Goal: Information Seeking & Learning: Check status

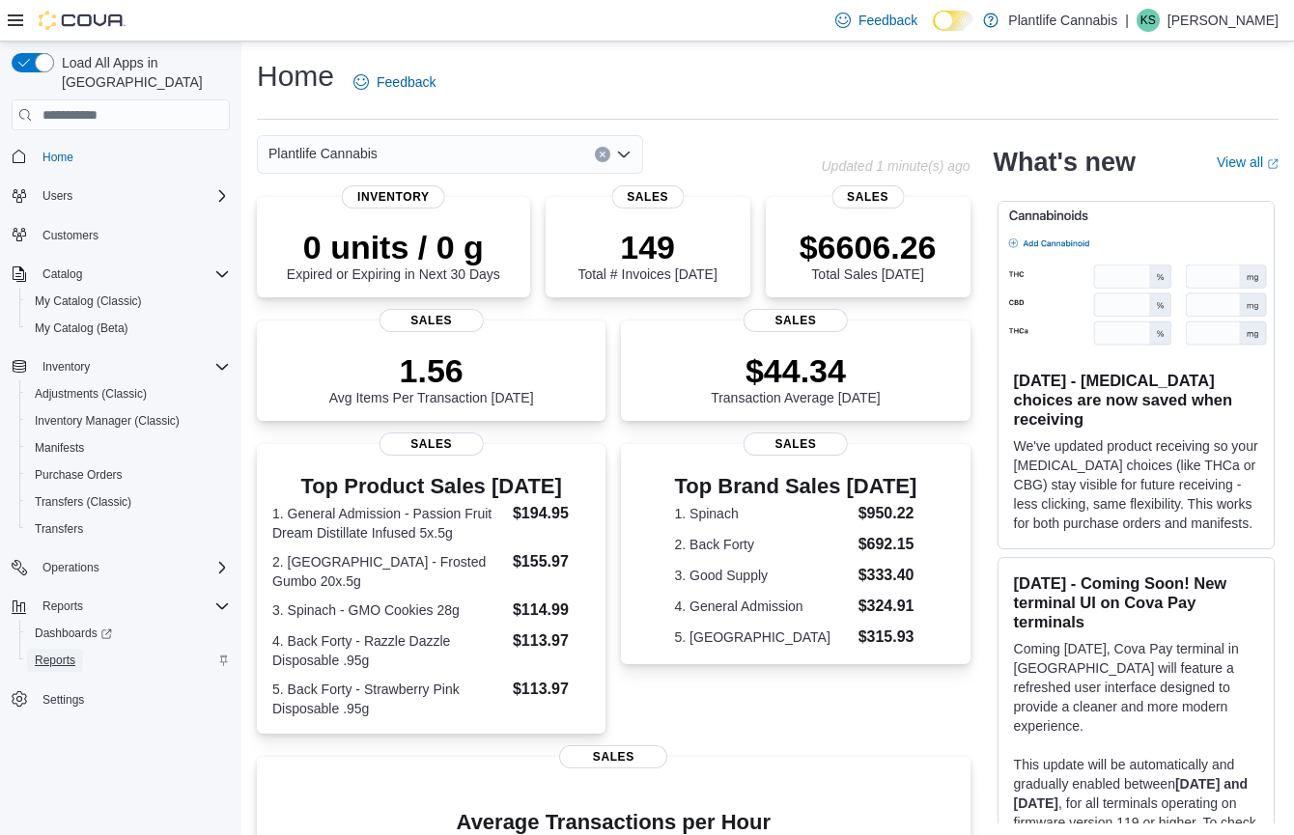
click at [52, 653] on span "Reports" at bounding box center [55, 660] width 41 height 15
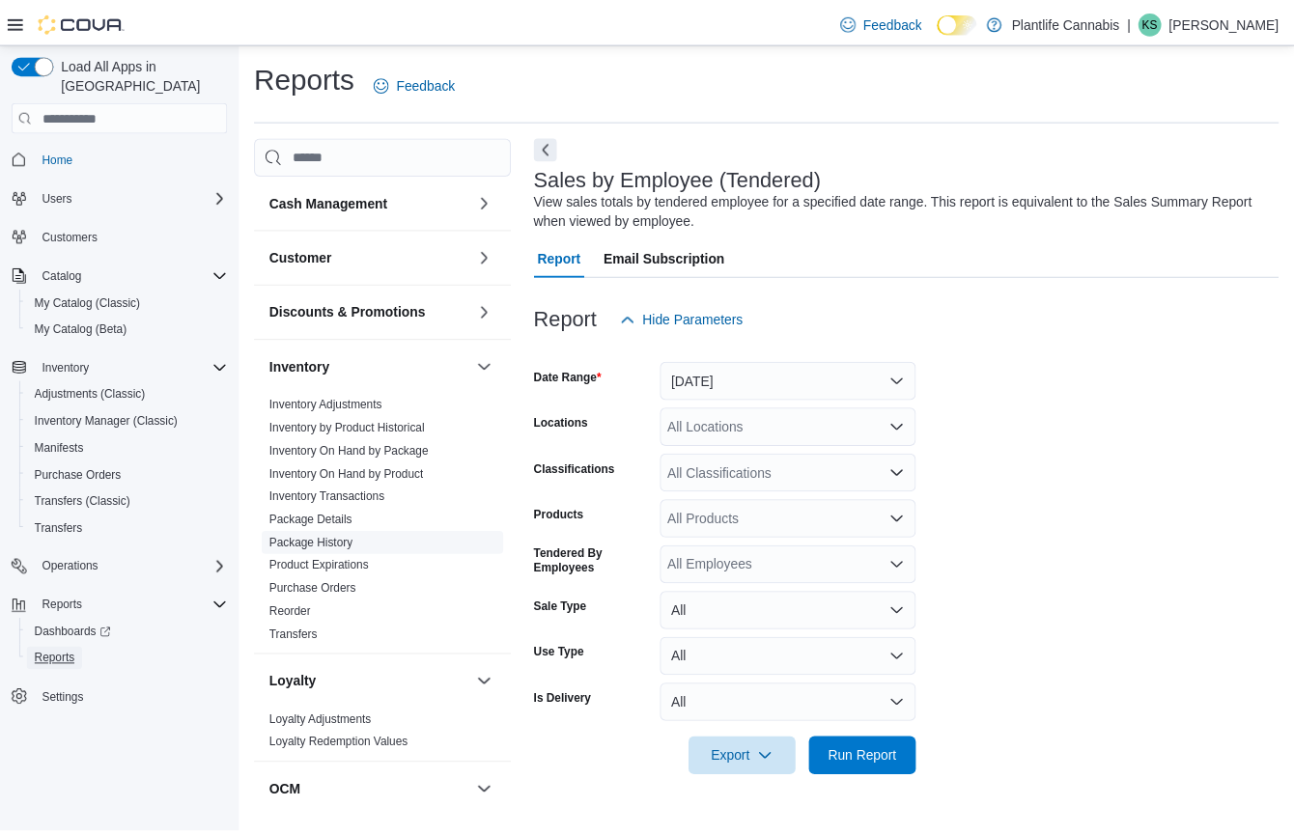
scroll to position [762, 0]
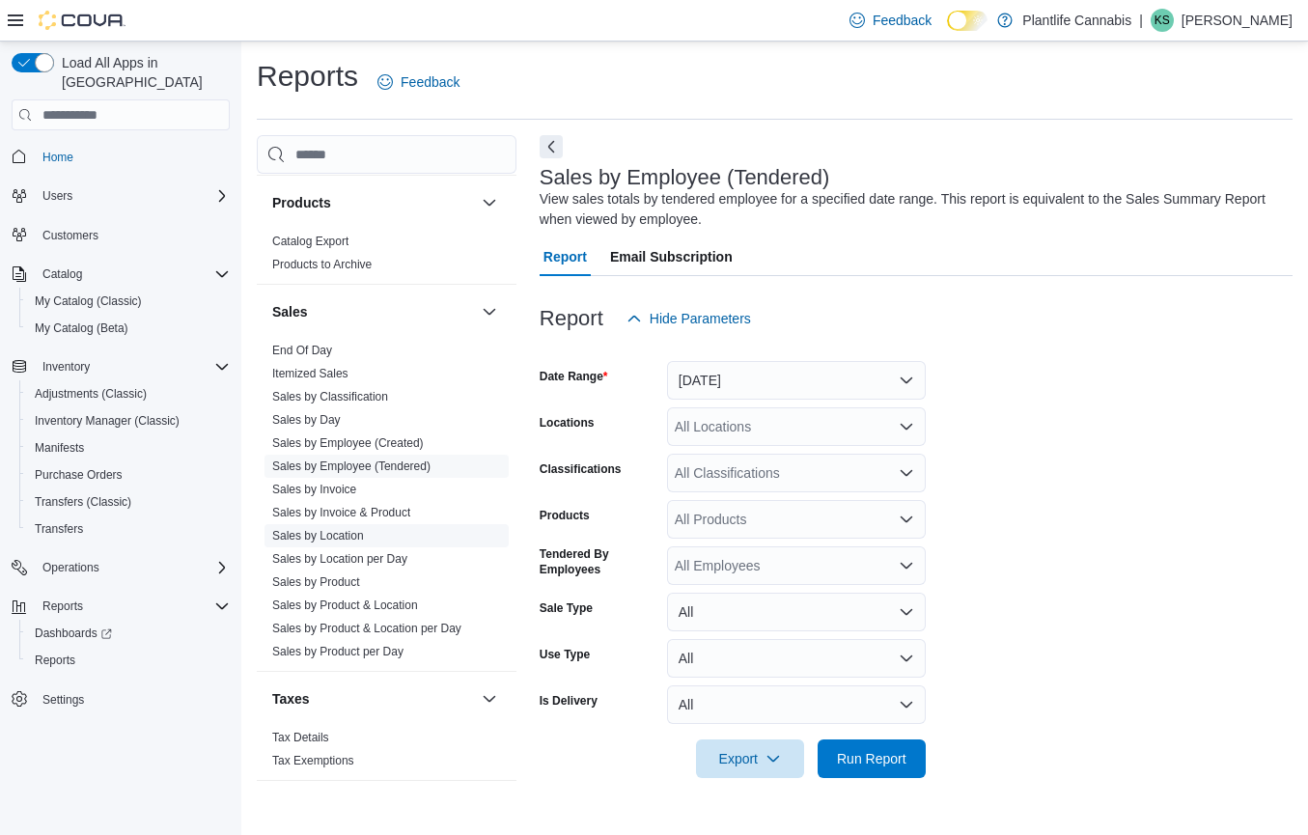
click at [357, 536] on link "Sales by Location" at bounding box center [318, 536] width 92 height 14
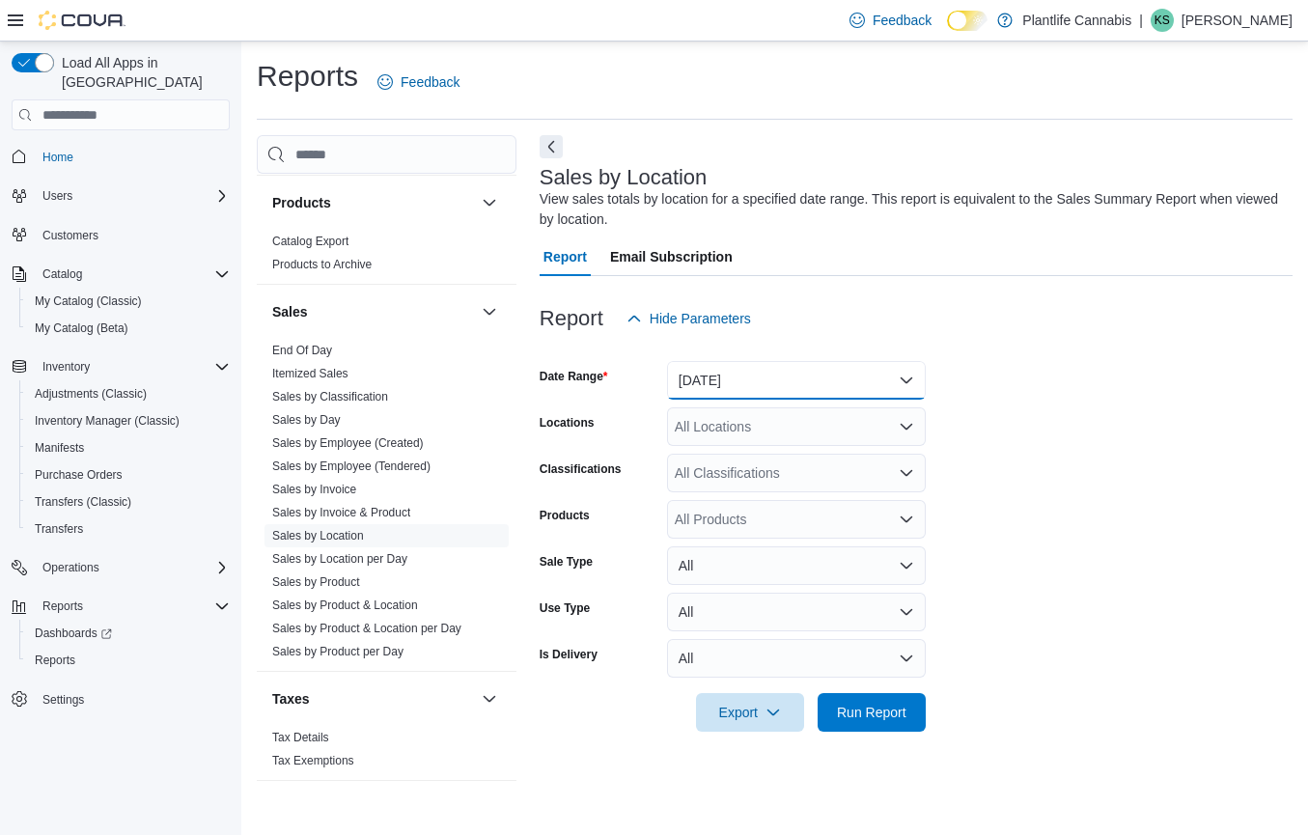
click at [730, 378] on button "[DATE]" at bounding box center [796, 380] width 259 height 39
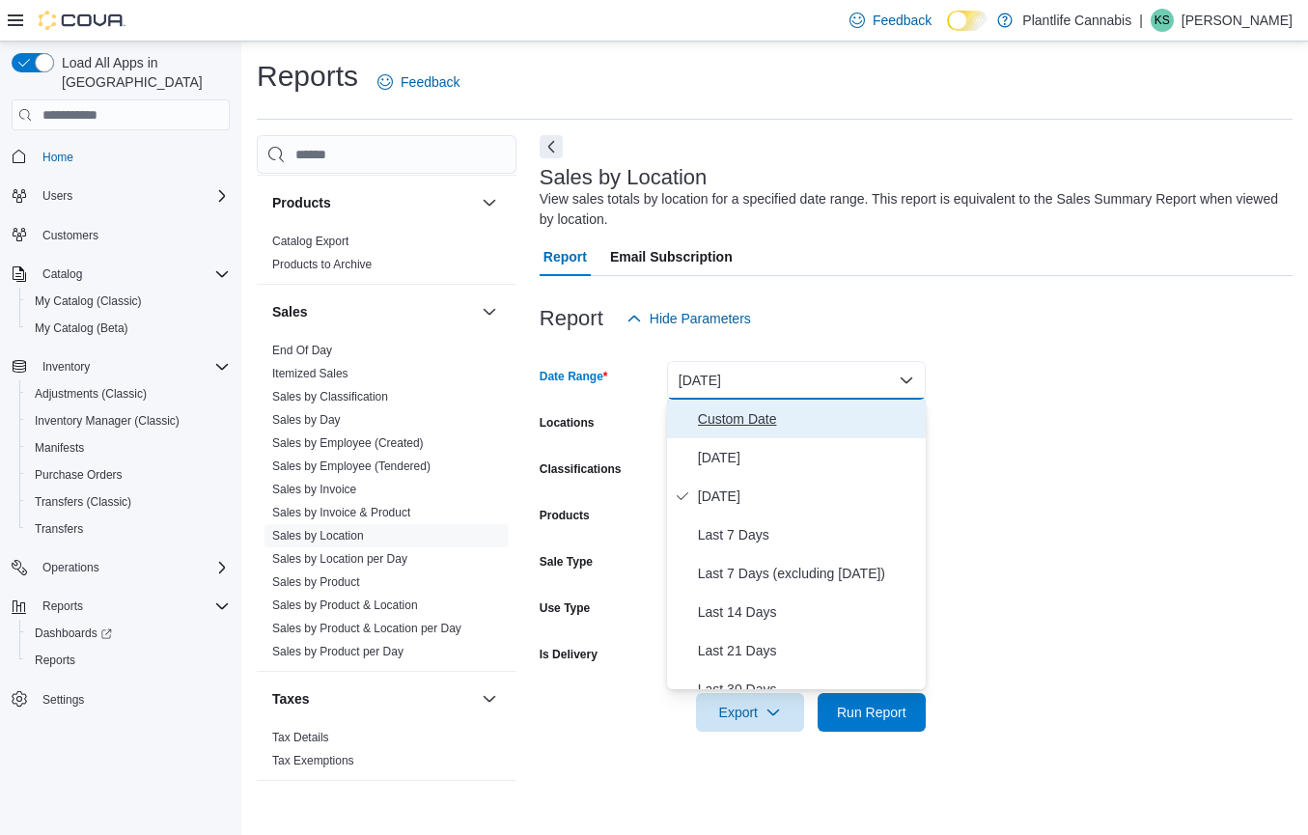
click at [739, 428] on span "Custom Date" at bounding box center [808, 418] width 220 height 23
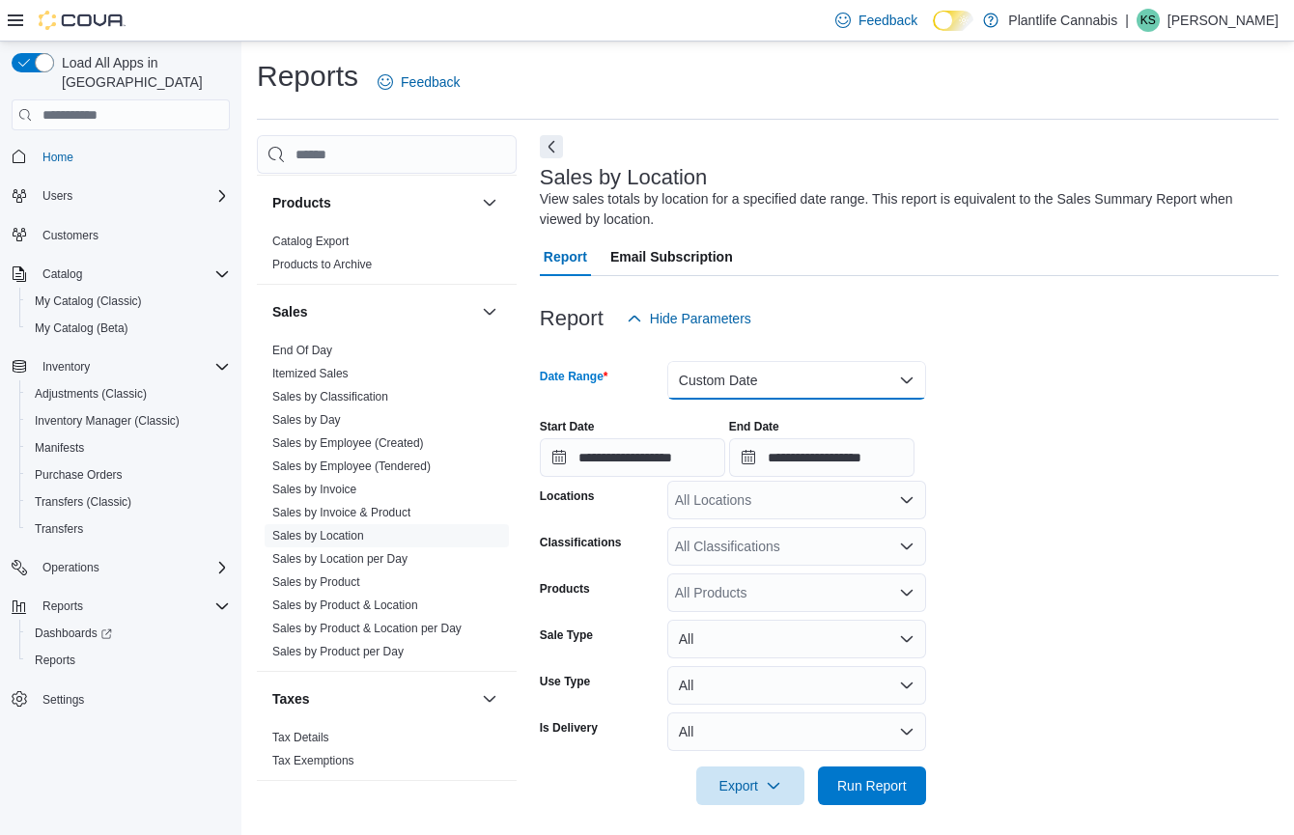
click at [745, 371] on button "Custom Date" at bounding box center [796, 380] width 259 height 39
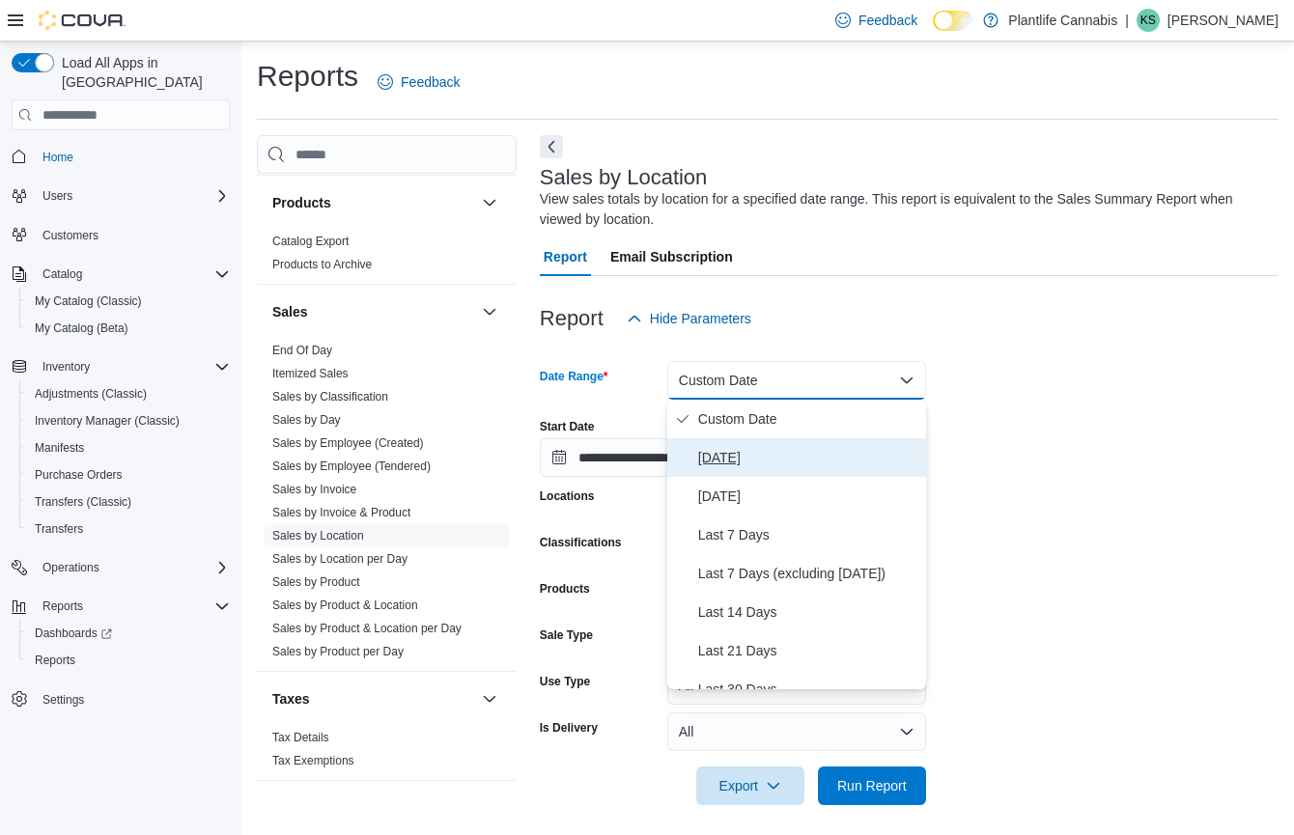
click at [727, 462] on span "[DATE]" at bounding box center [808, 457] width 220 height 23
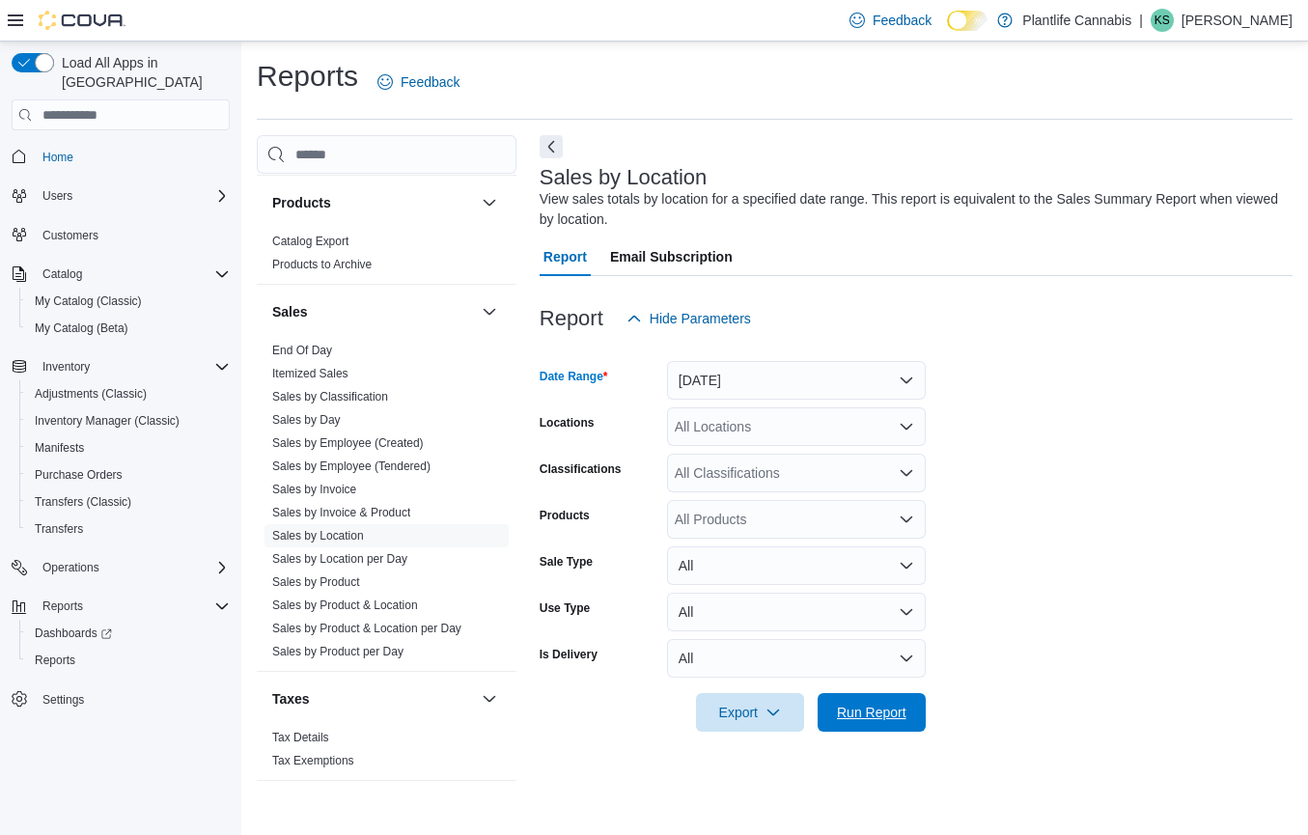
click at [889, 714] on span "Run Report" at bounding box center [872, 712] width 70 height 19
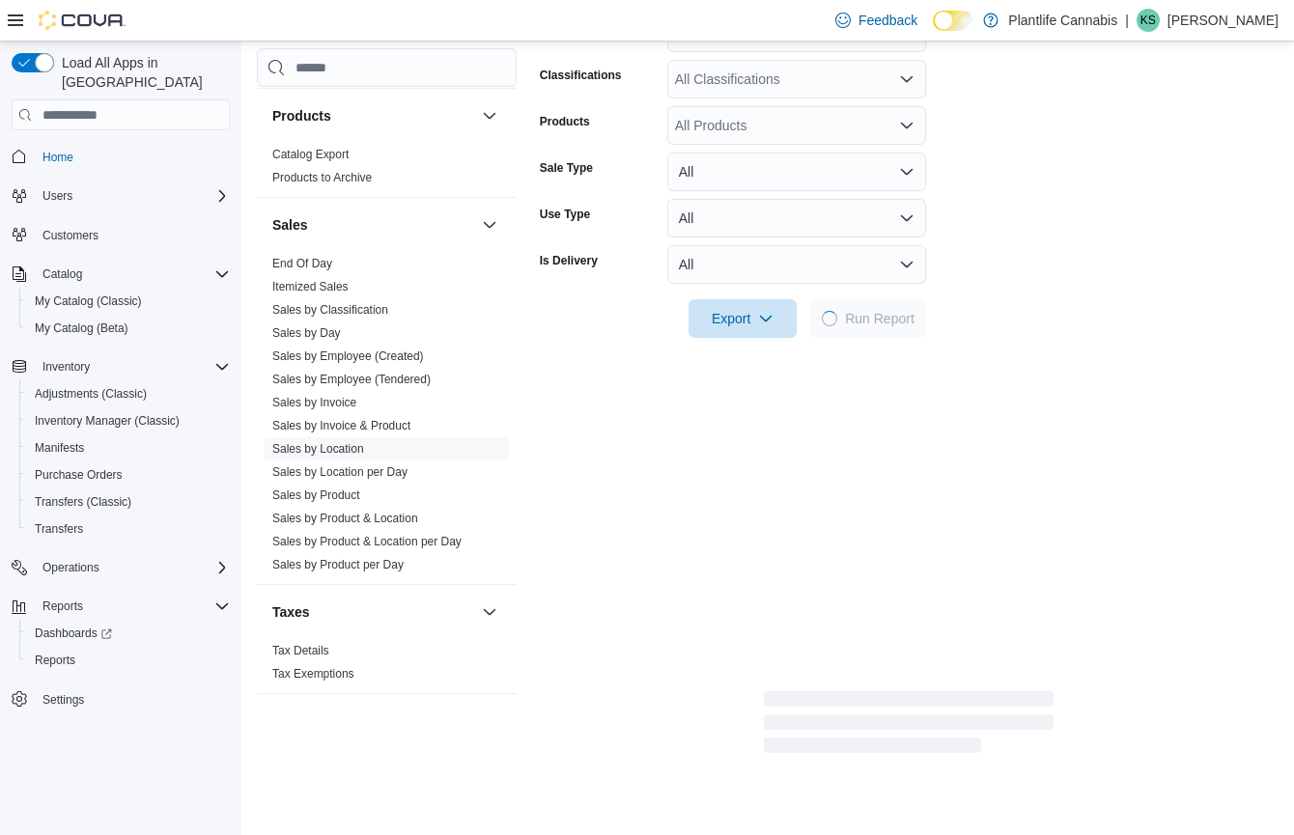
scroll to position [627, 0]
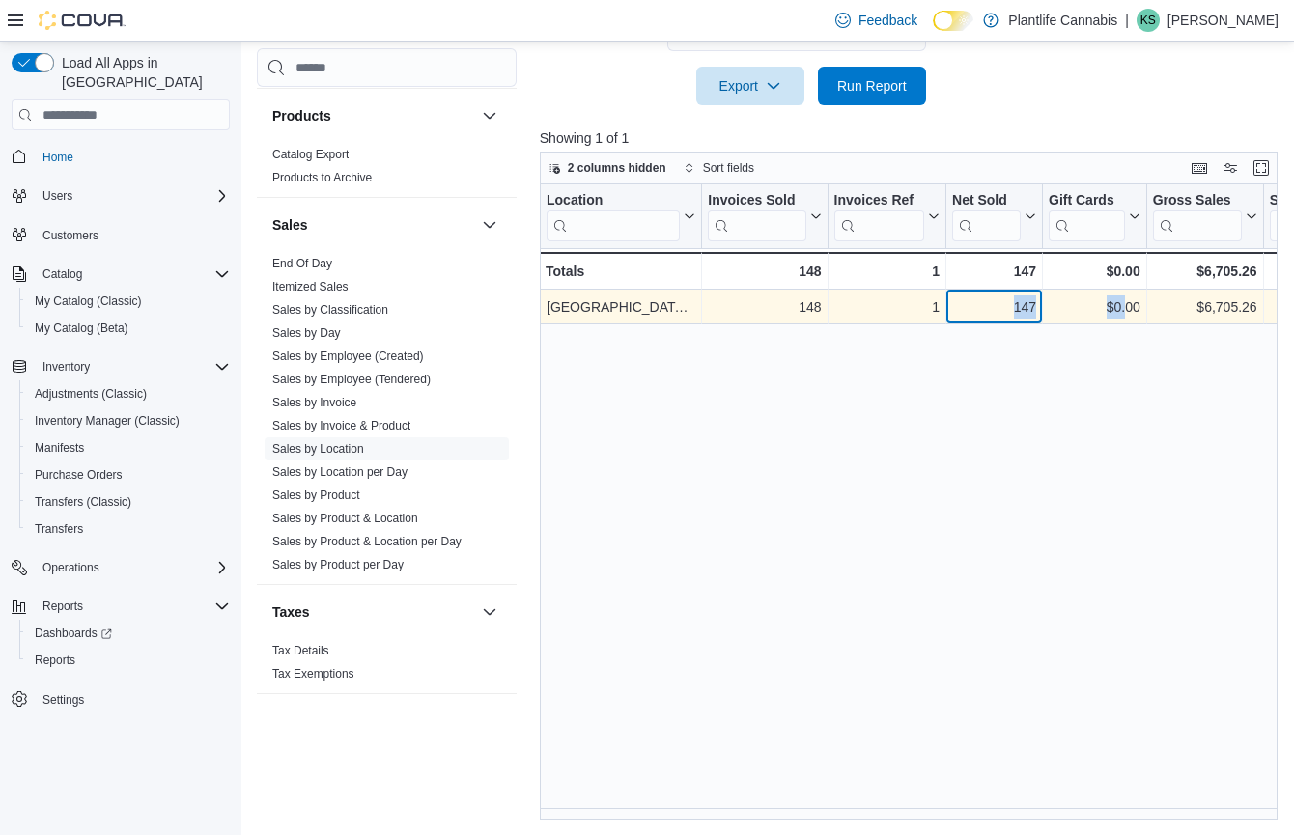
drag, startPoint x: 993, startPoint y: 305, endPoint x: 1125, endPoint y: 317, distance: 132.8
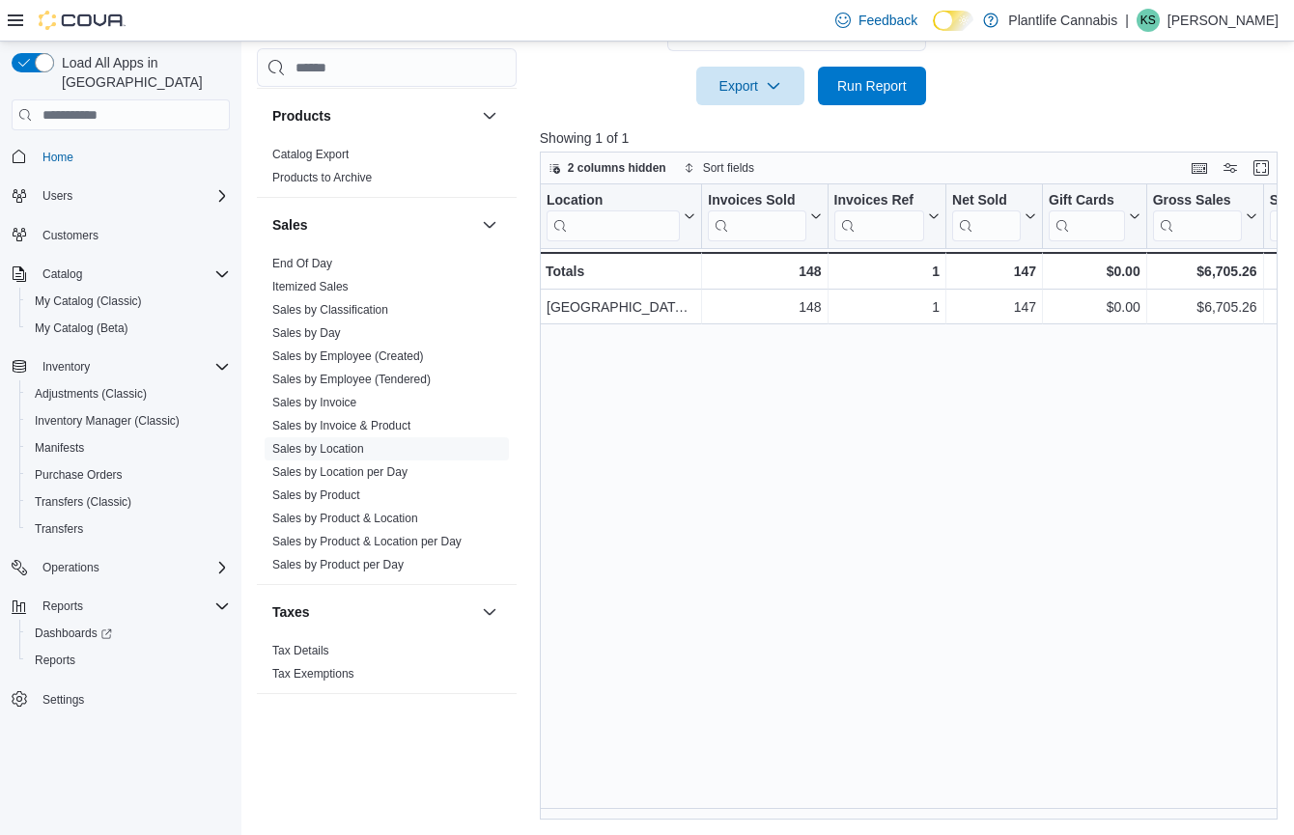
click at [1072, 351] on div "Location Click to view column header actions Invoices Sold Click to view column…" at bounding box center [912, 501] width 745 height 635
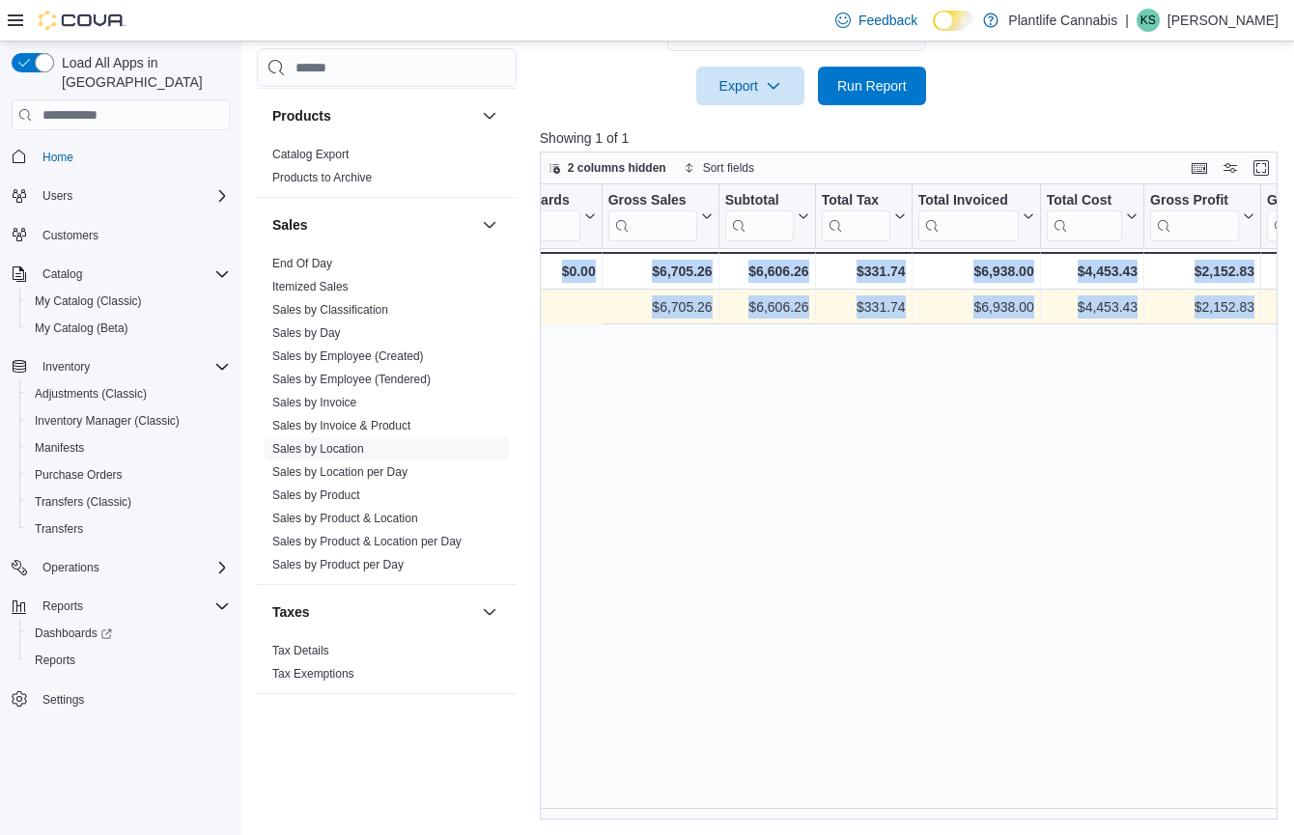
scroll to position [0, 1462]
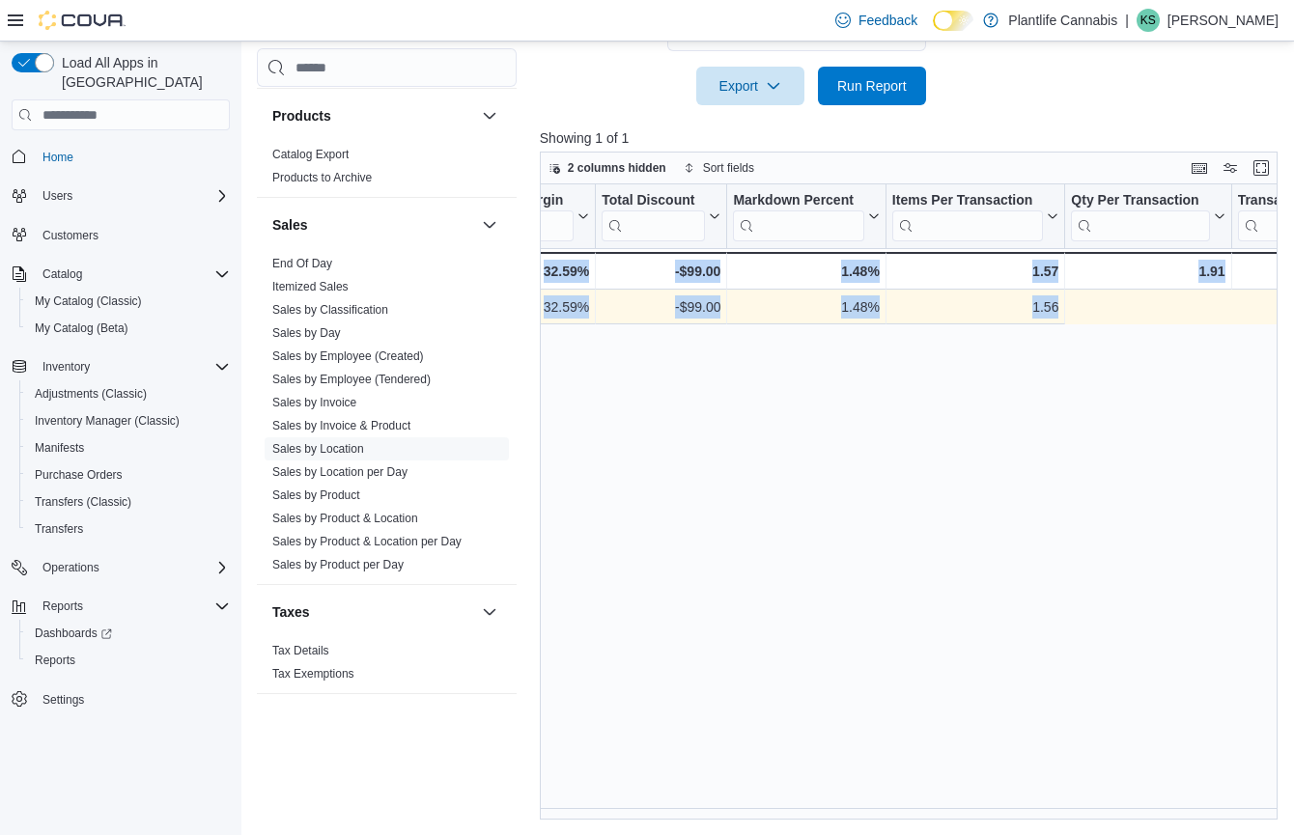
drag, startPoint x: 1063, startPoint y: 308, endPoint x: 1357, endPoint y: 314, distance: 293.6
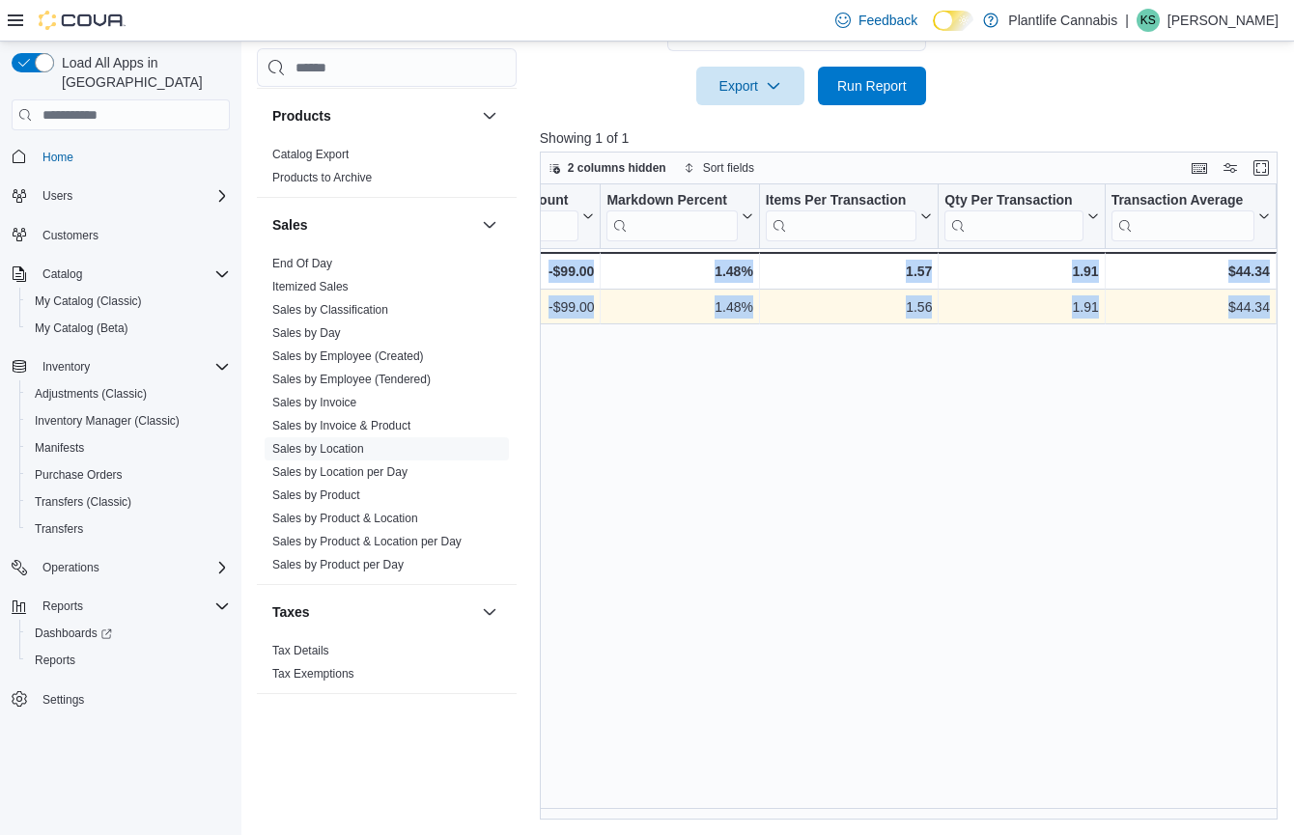
click at [877, 327] on div "Location Click to view column header actions Invoices Sold Click to view column…" at bounding box center [912, 501] width 745 height 635
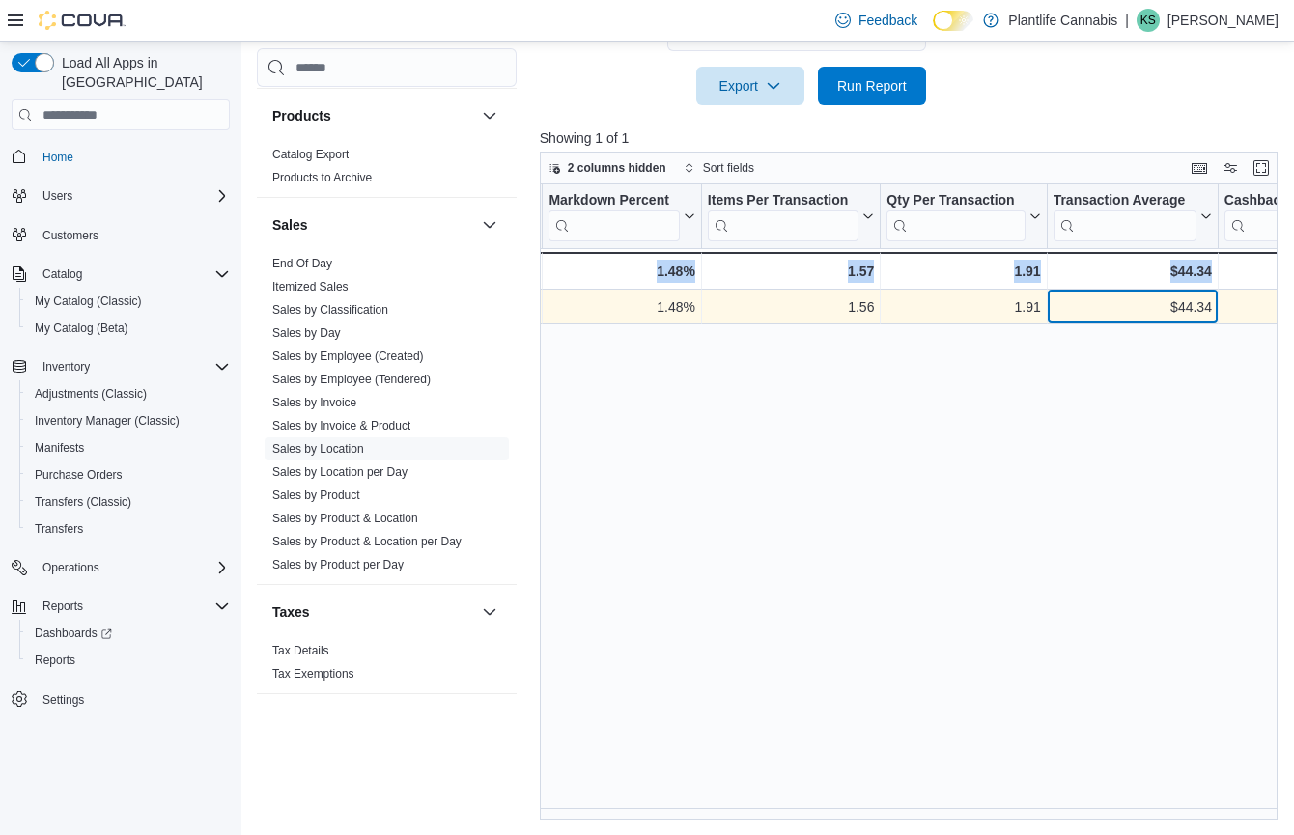
drag, startPoint x: 1224, startPoint y: 320, endPoint x: 1276, endPoint y: 316, distance: 52.3
click at [1276, 316] on div "Location Click to view column header actions Invoices Sold Click to view column…" at bounding box center [912, 501] width 745 height 635
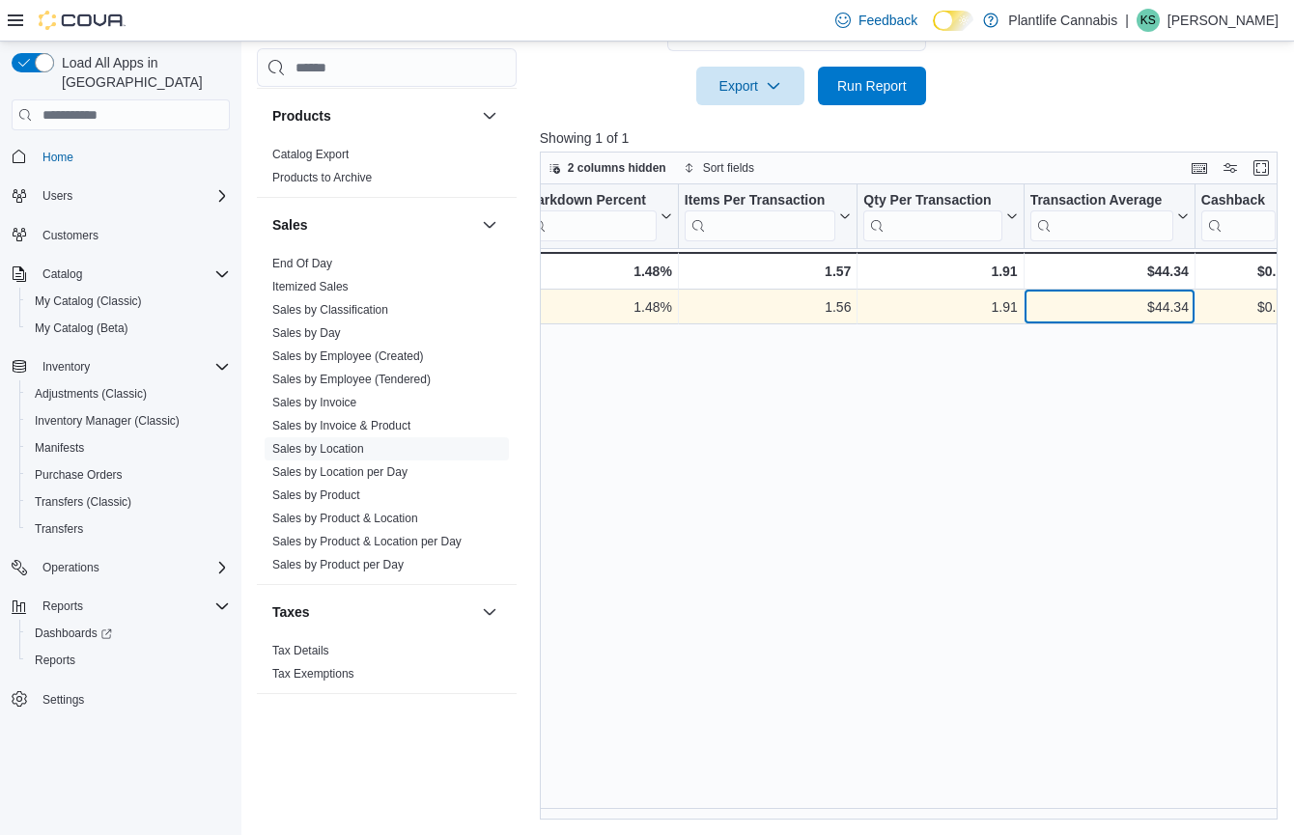
click at [1129, 311] on div "$44.34" at bounding box center [1109, 306] width 158 height 23
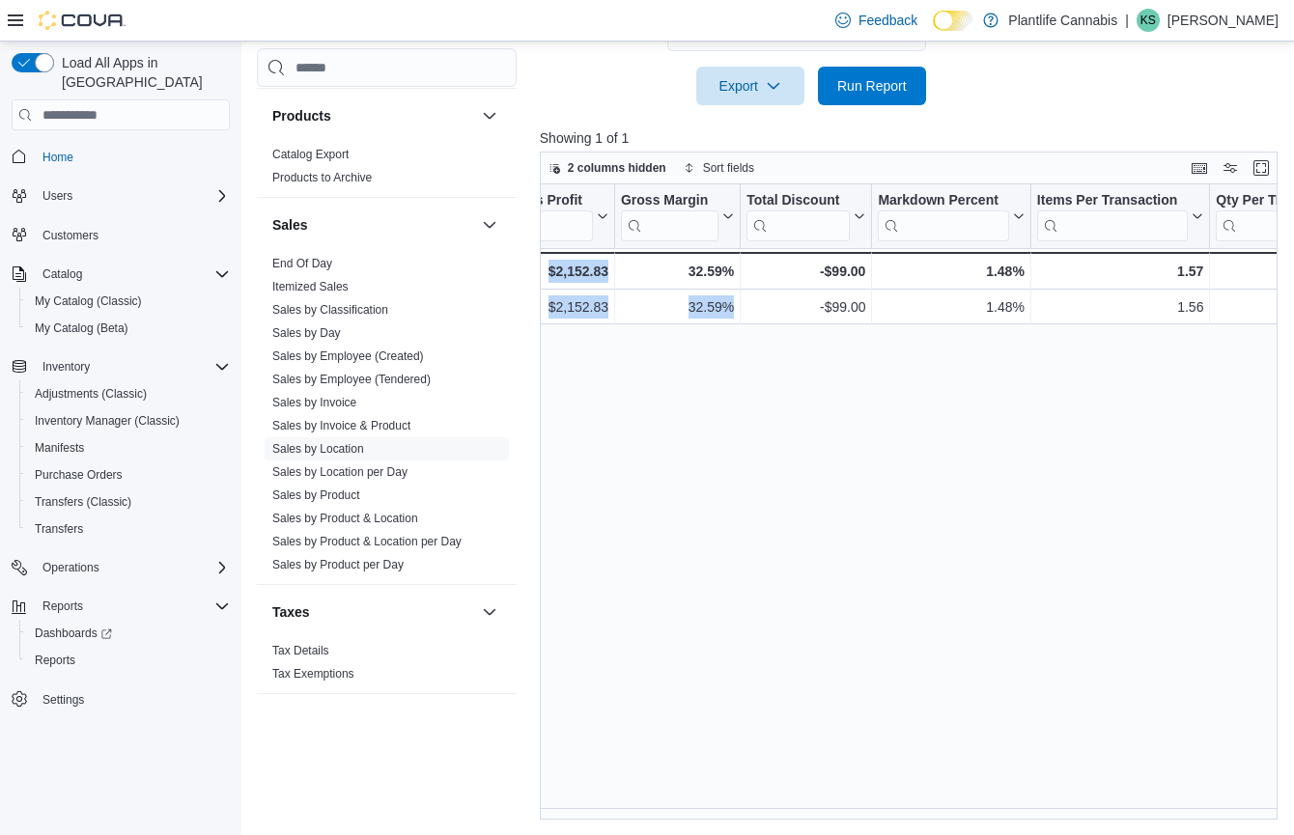
drag, startPoint x: 1071, startPoint y: 310, endPoint x: 542, endPoint y: 303, distance: 529.1
click at [542, 303] on div "Location Click to view column header actions Invoices Sold Click to view column…" at bounding box center [912, 501] width 745 height 635
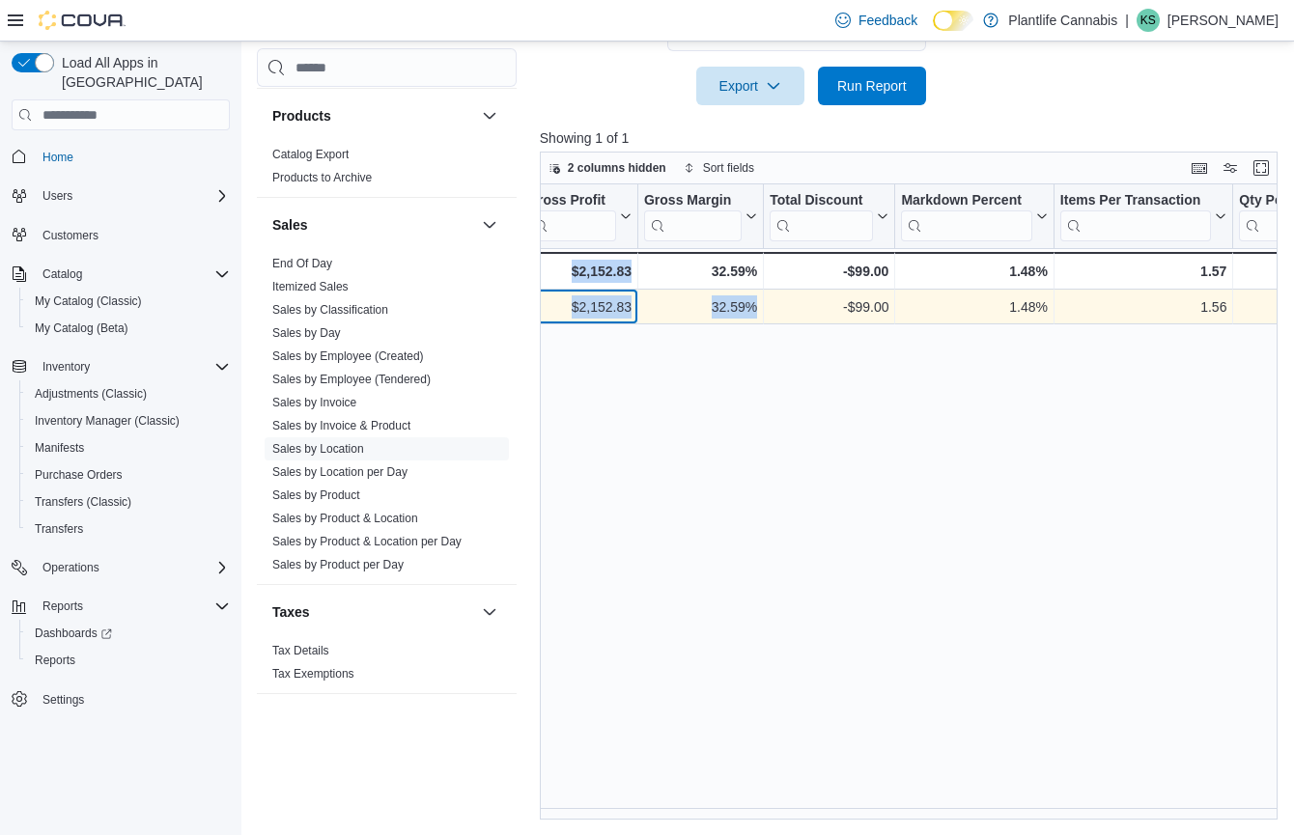
drag, startPoint x: 542, startPoint y: 303, endPoint x: 676, endPoint y: 310, distance: 134.4
click at [542, 303] on div "$2,152.83 - Gross Profit, column 11, row 1" at bounding box center [579, 307] width 117 height 35
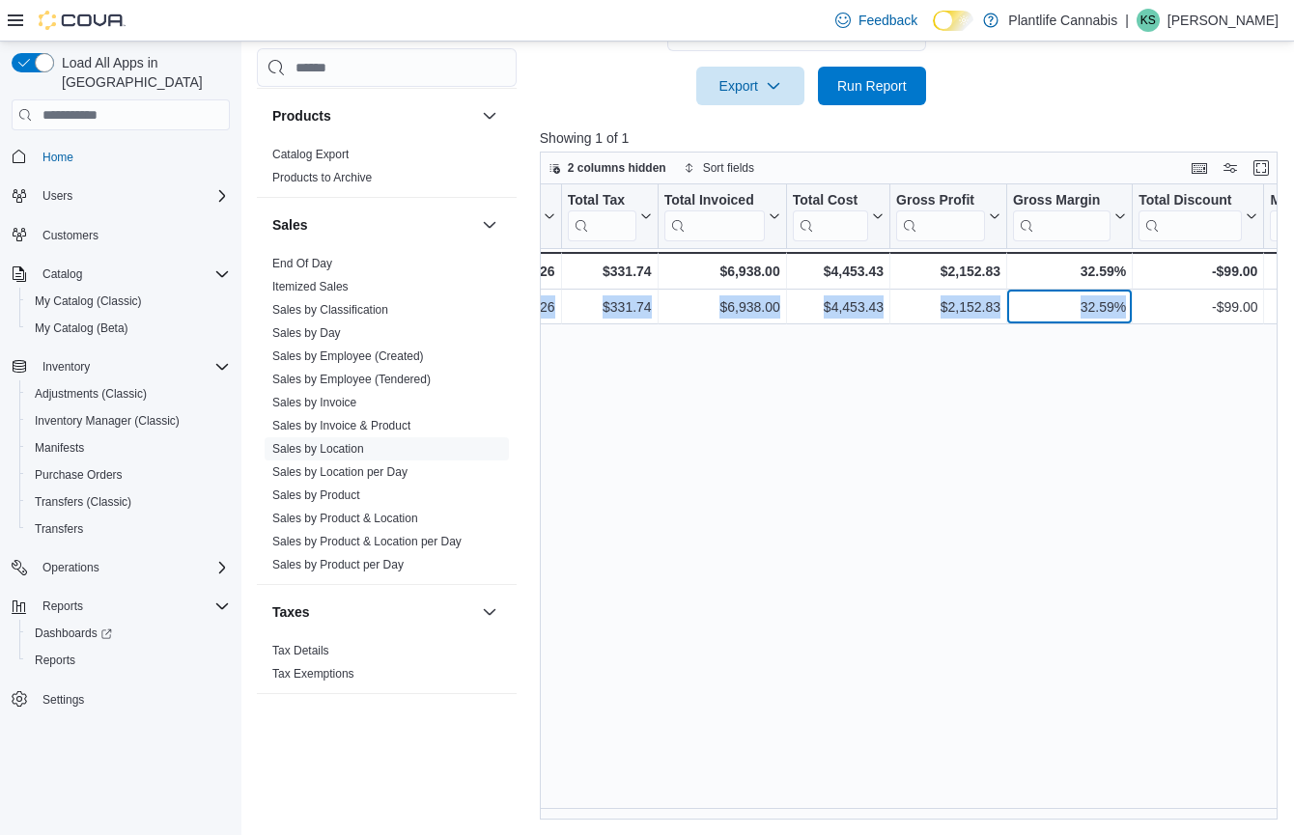
drag, startPoint x: 676, startPoint y: 310, endPoint x: 521, endPoint y: 318, distance: 154.7
click at [521, 318] on div "Cash Management Cash Management Cash Out Details Customer Customer Activity Lis…" at bounding box center [771, 164] width 1028 height 1311
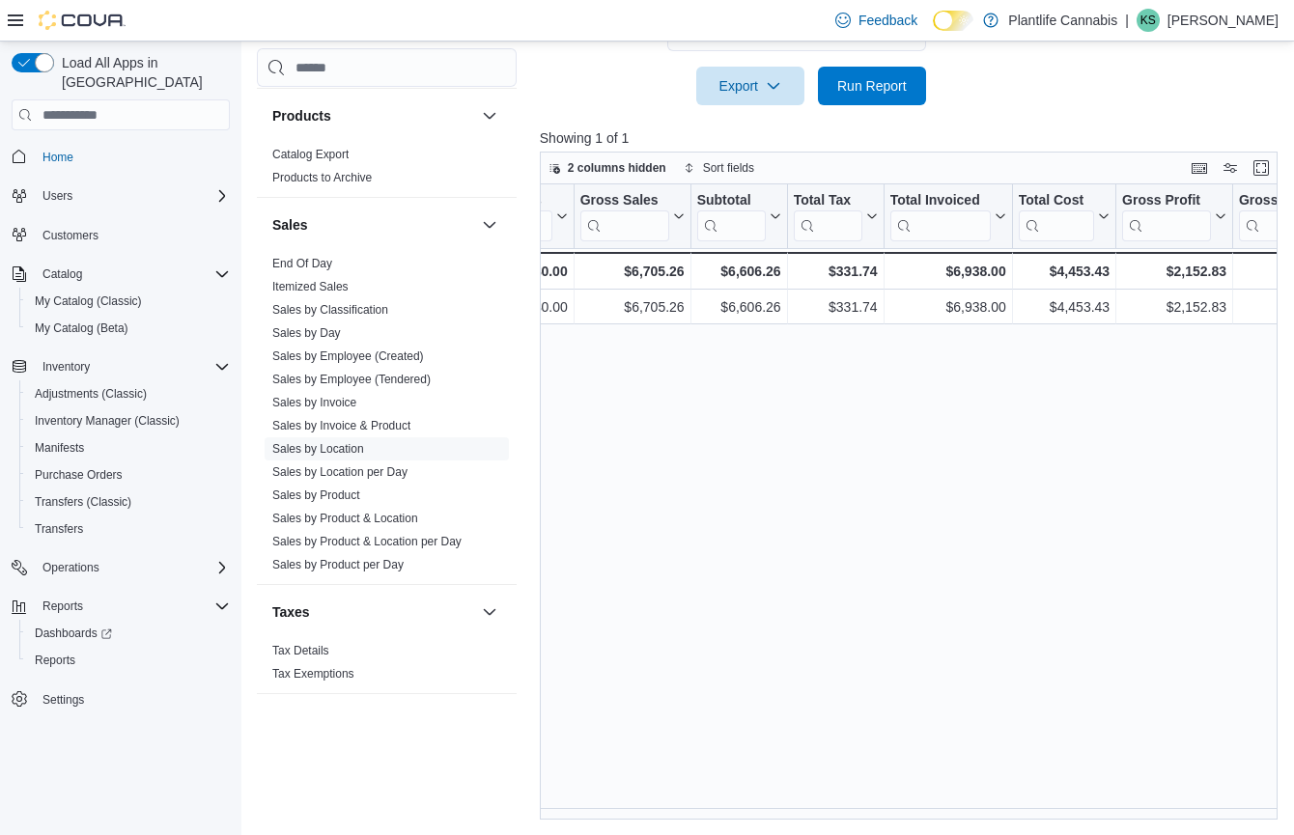
click at [827, 332] on div "Location Click to view column header actions Invoices Sold Click to view column…" at bounding box center [912, 501] width 745 height 635
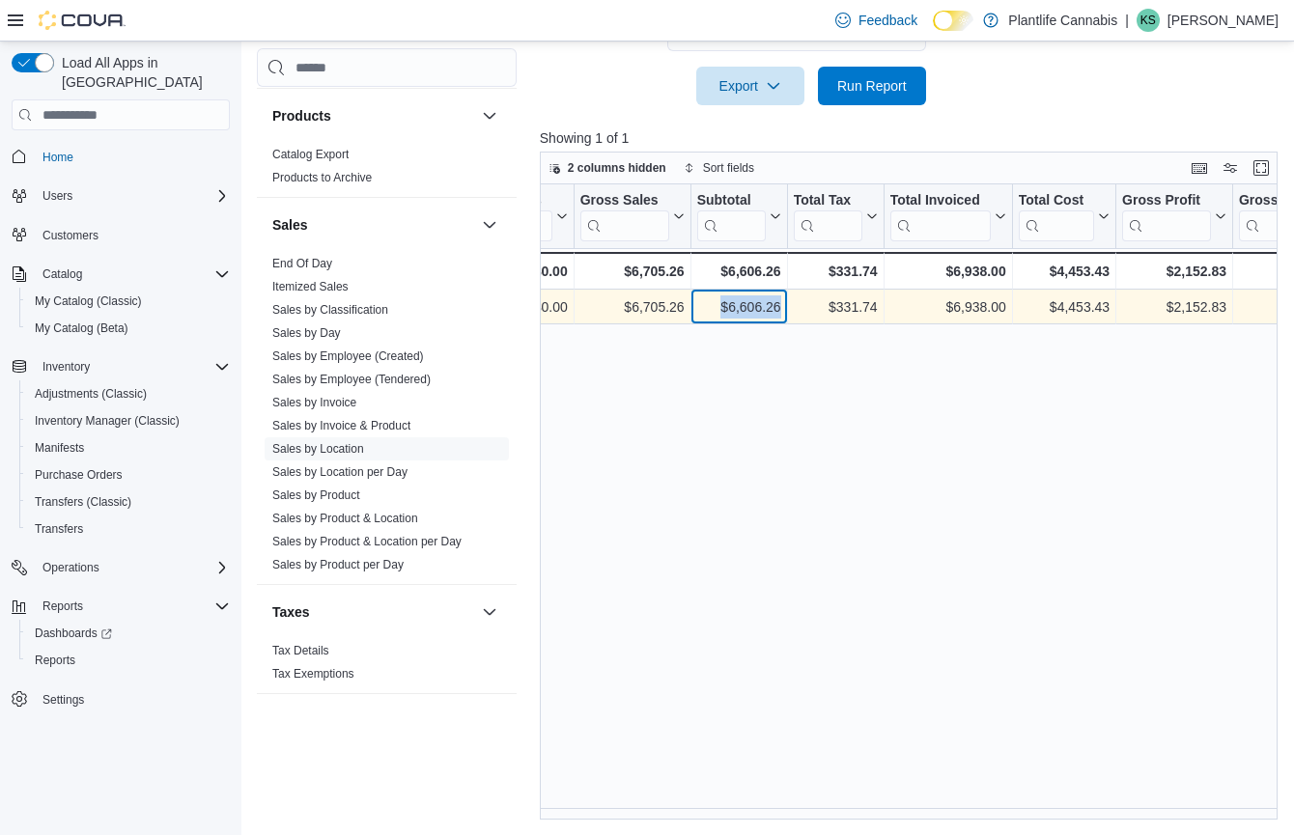
drag, startPoint x: 706, startPoint y: 314, endPoint x: 787, endPoint y: 311, distance: 81.2
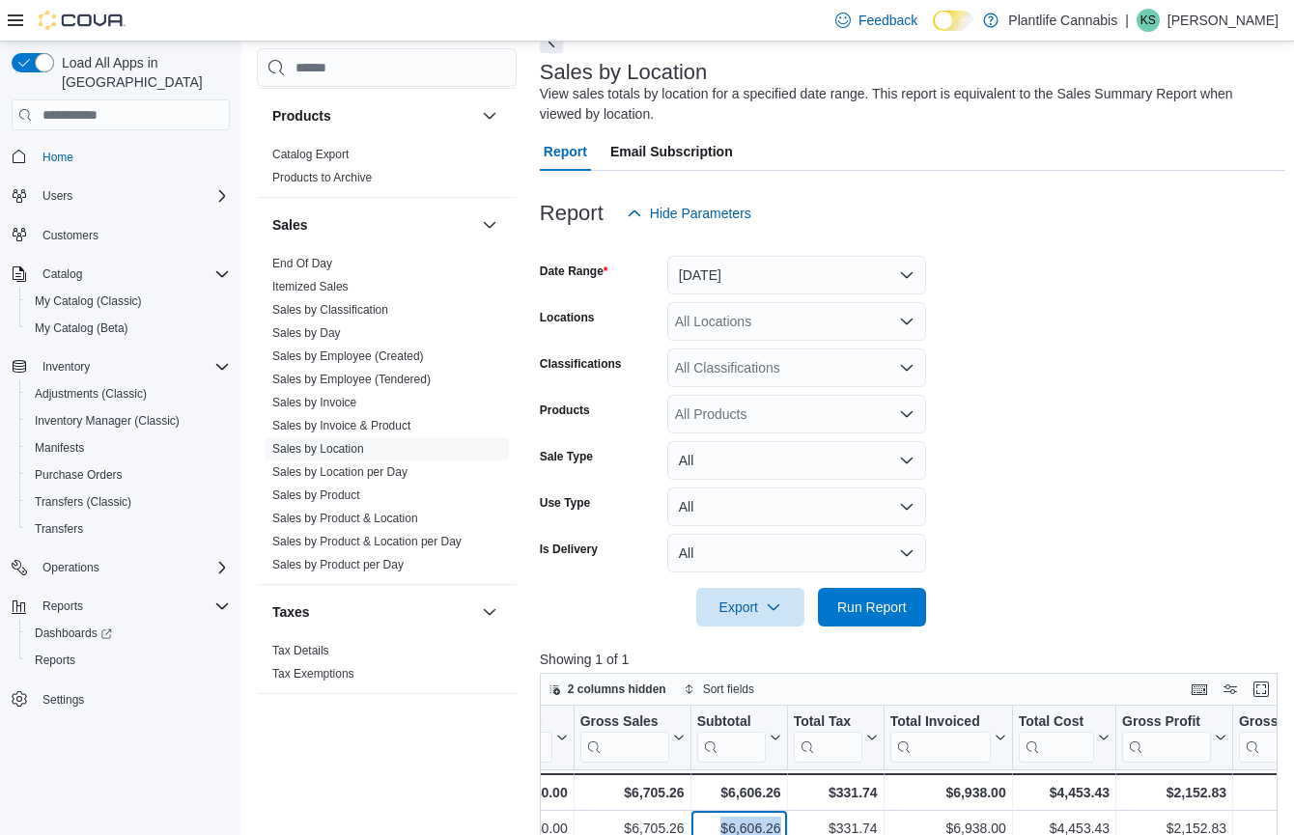
scroll to position [0, 0]
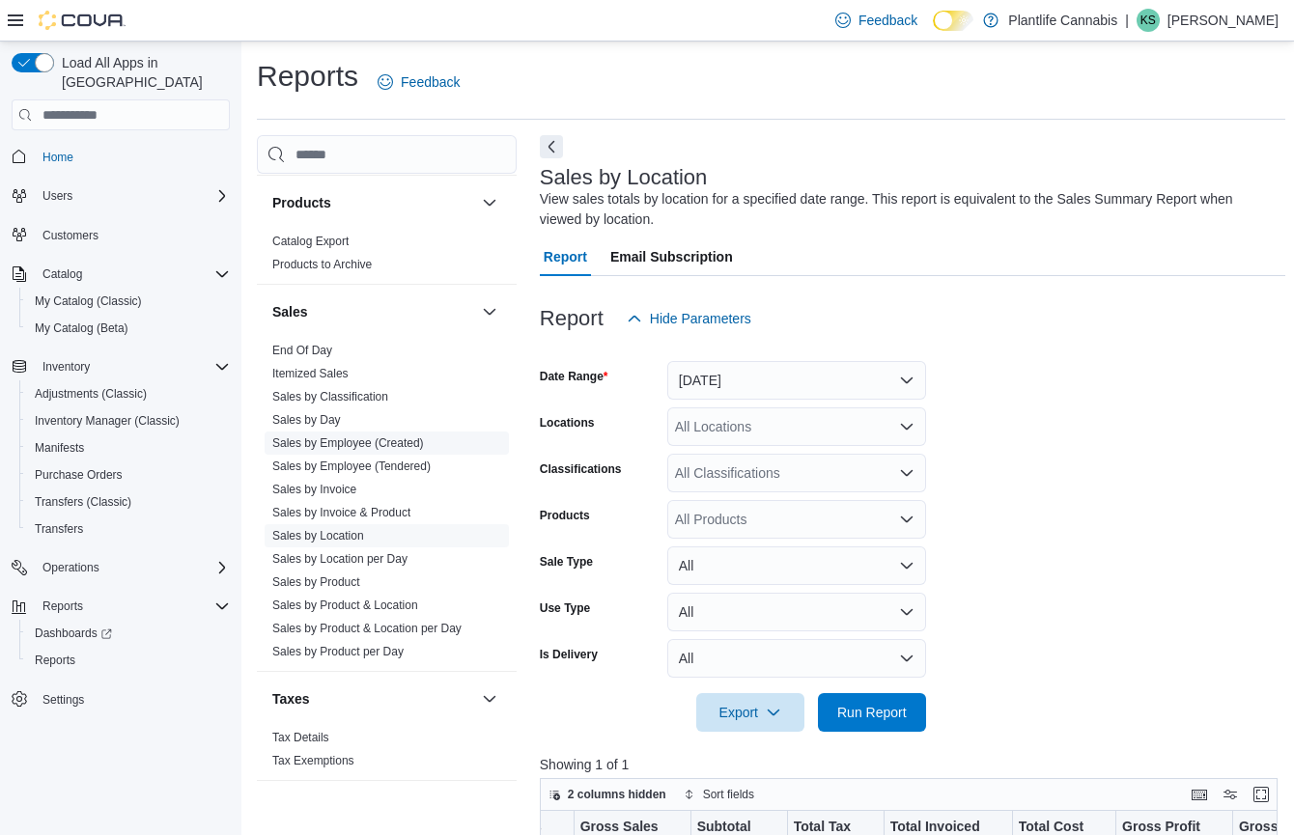
click at [345, 452] on span "Sales by Employee (Created)" at bounding box center [387, 443] width 244 height 23
click at [342, 475] on span "Sales by Employee (Tendered)" at bounding box center [387, 466] width 244 height 23
click at [342, 462] on link "Sales by Employee (Tendered)" at bounding box center [351, 467] width 158 height 14
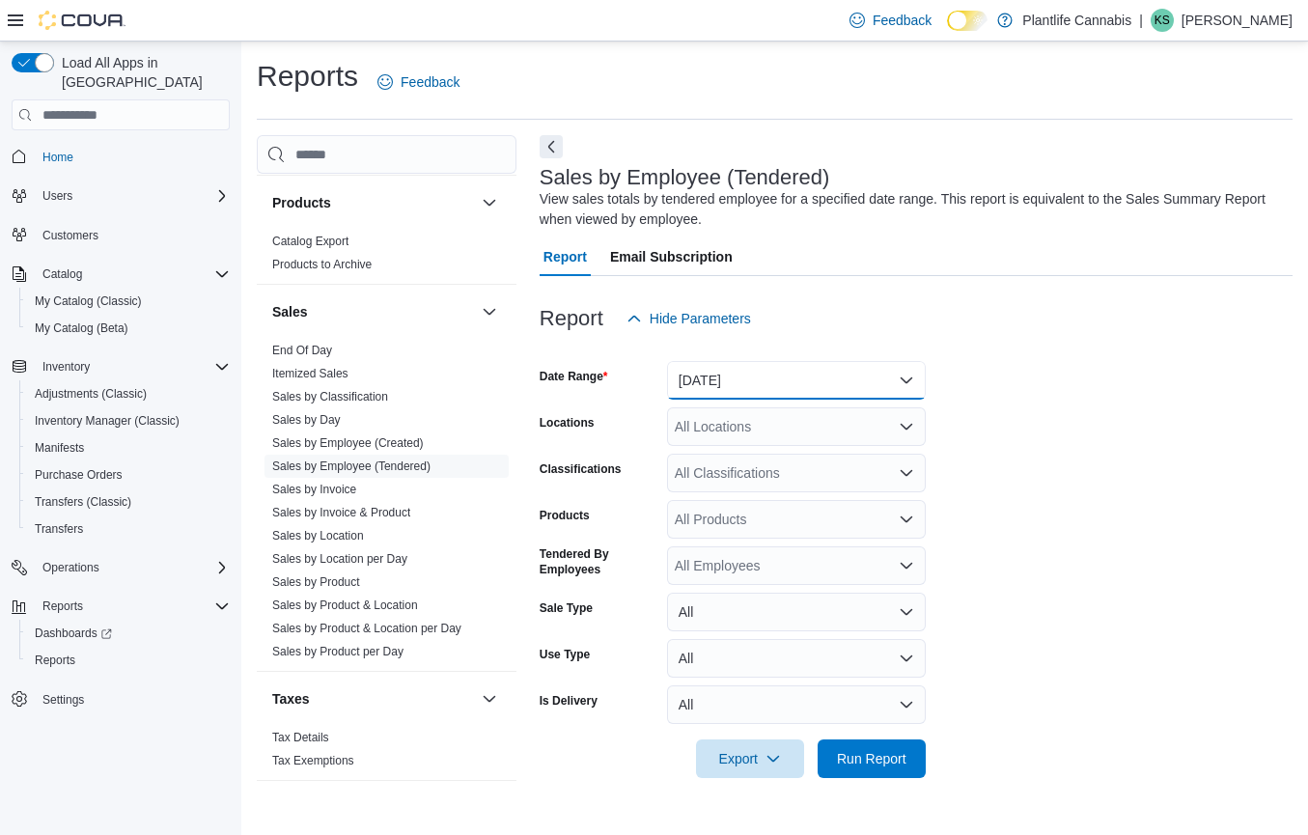
click at [739, 373] on button "[DATE]" at bounding box center [796, 380] width 259 height 39
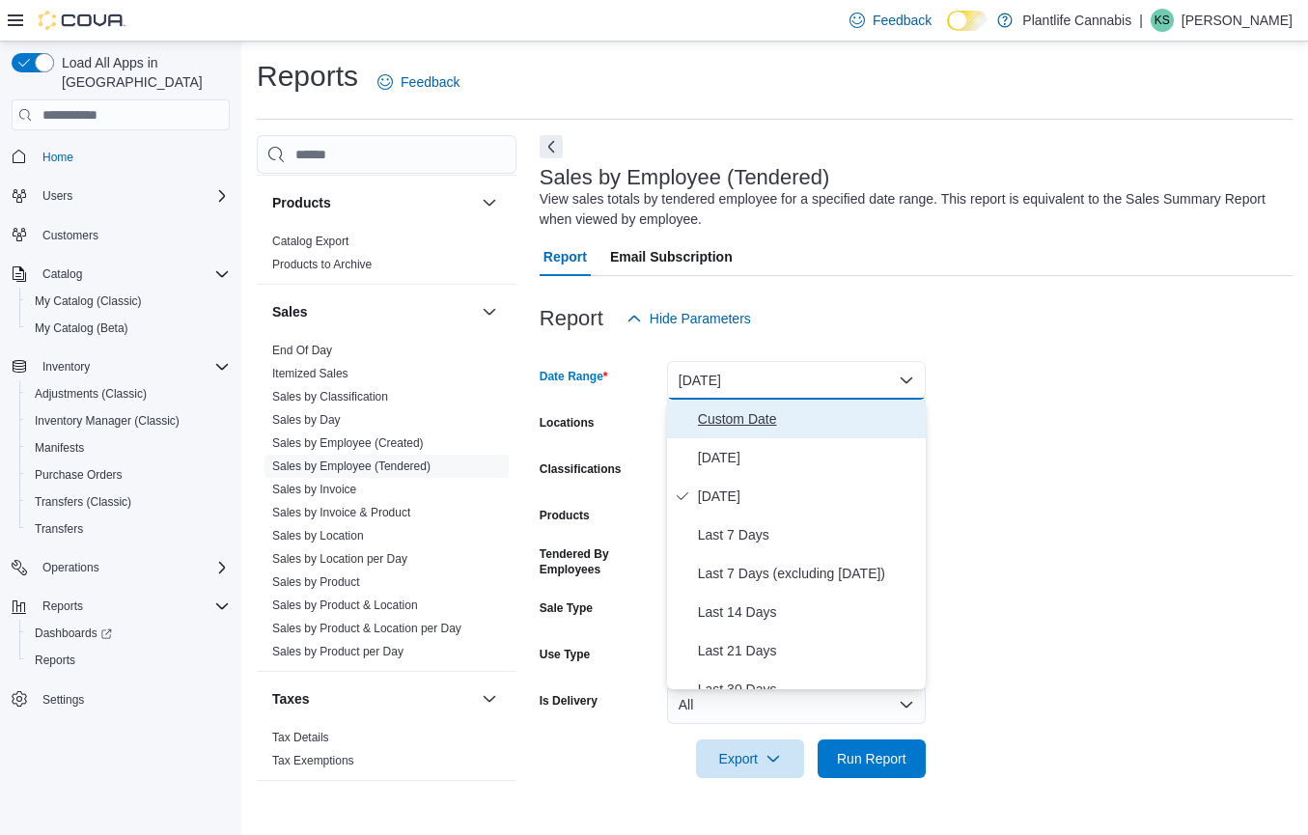
click at [717, 433] on button "Custom Date" at bounding box center [796, 419] width 259 height 39
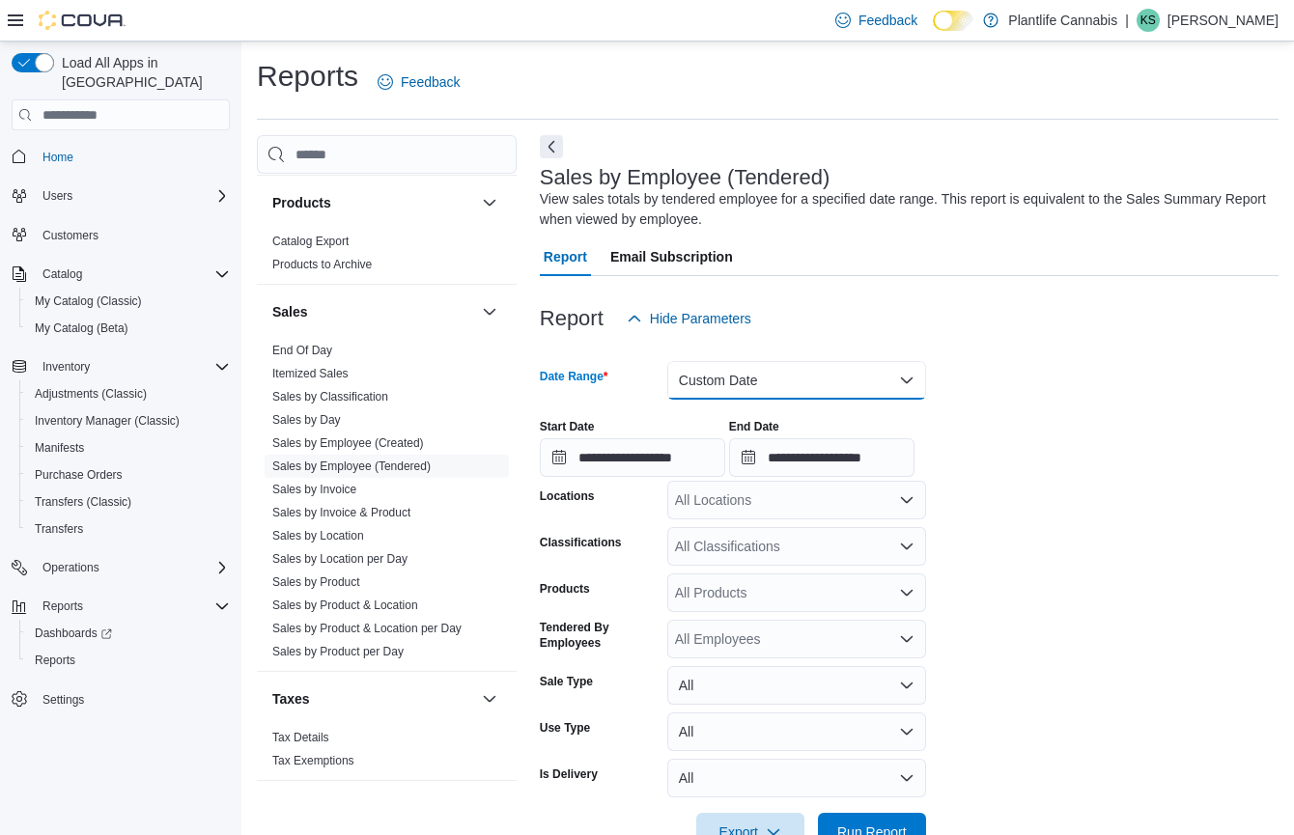
click at [722, 366] on button "Custom Date" at bounding box center [796, 380] width 259 height 39
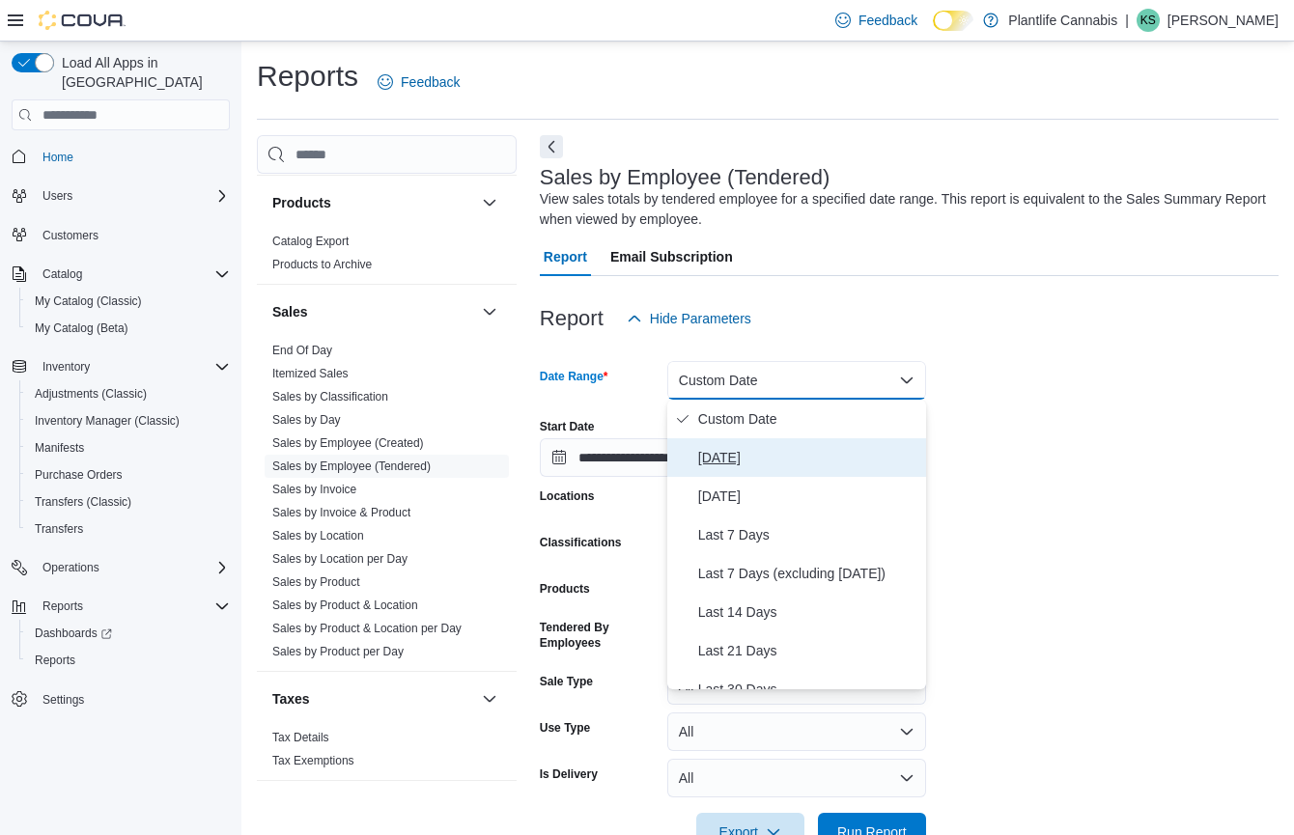
click at [719, 465] on span "[DATE]" at bounding box center [808, 457] width 220 height 23
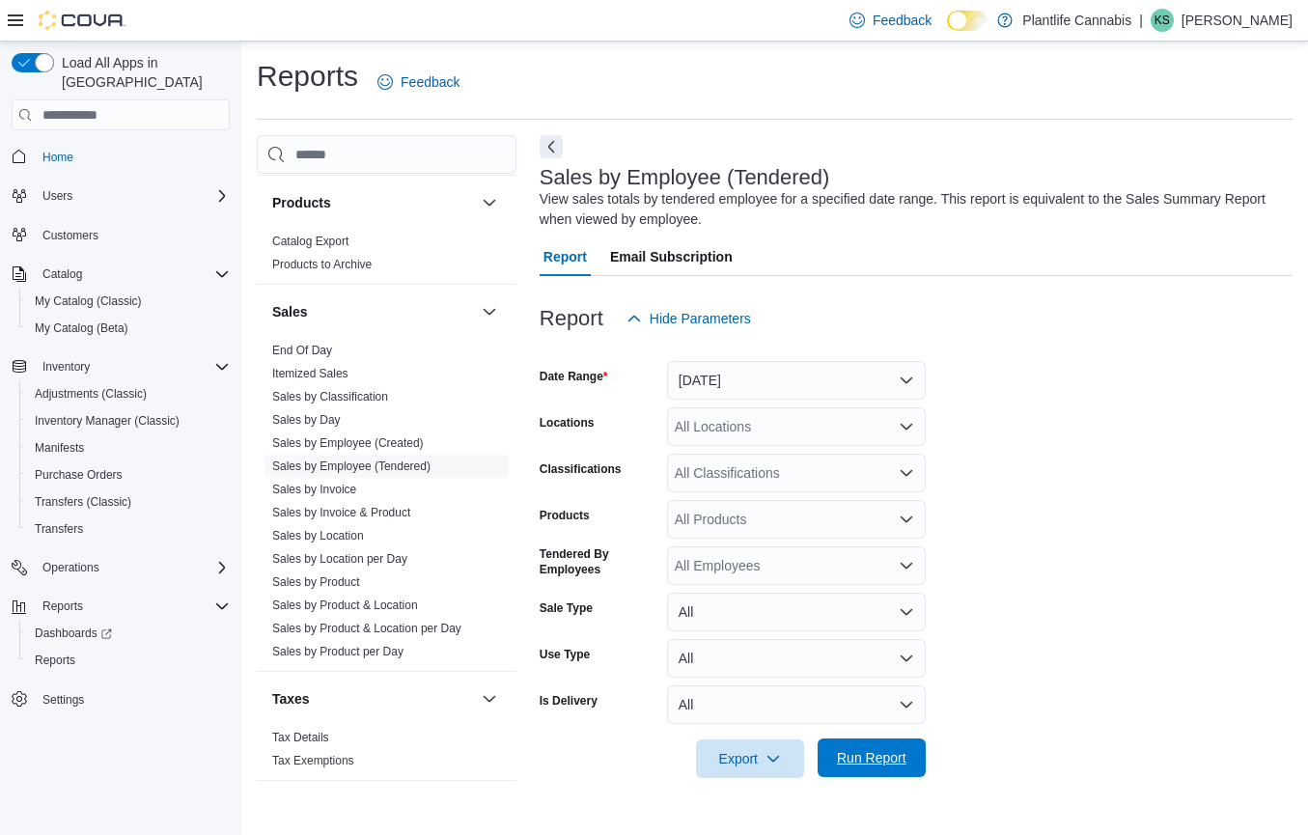
click at [856, 763] on span "Run Report" at bounding box center [872, 757] width 70 height 19
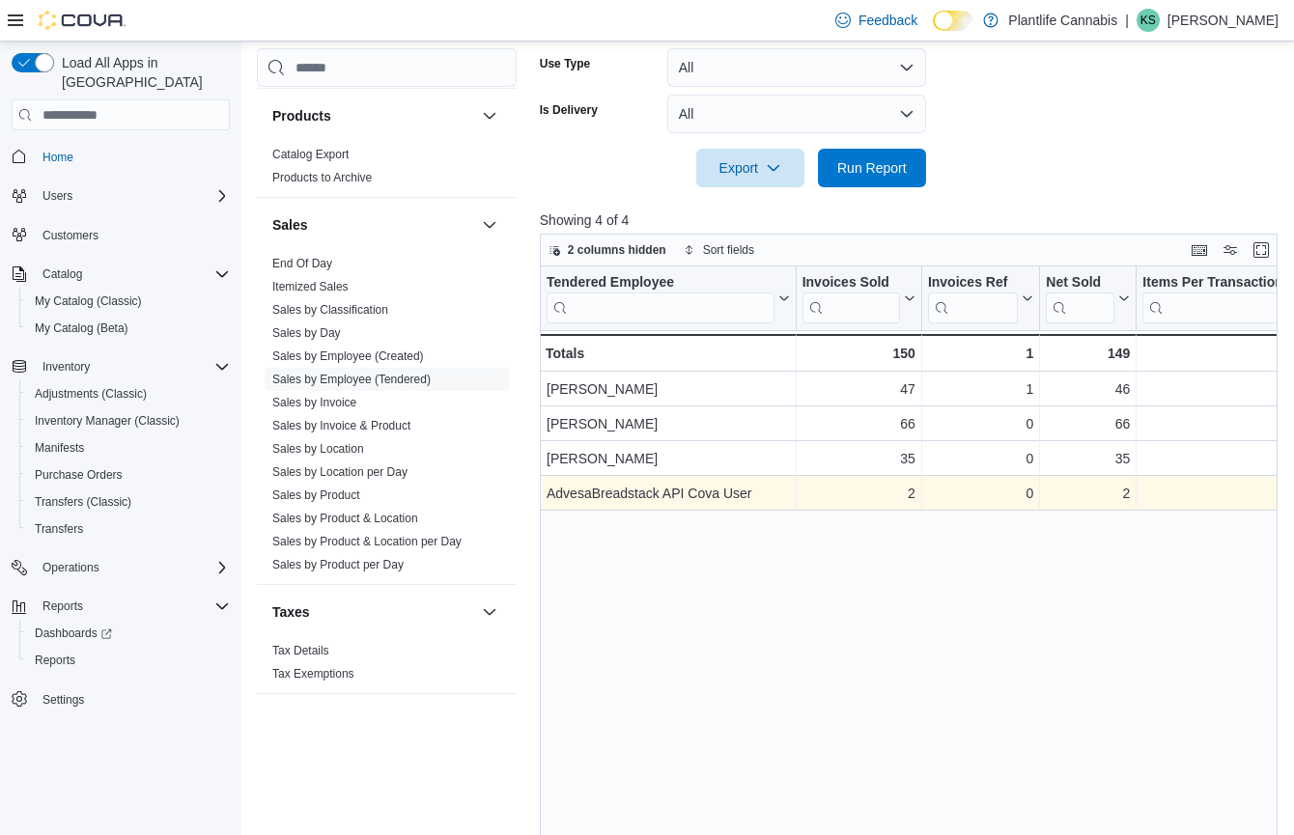
scroll to position [595, 0]
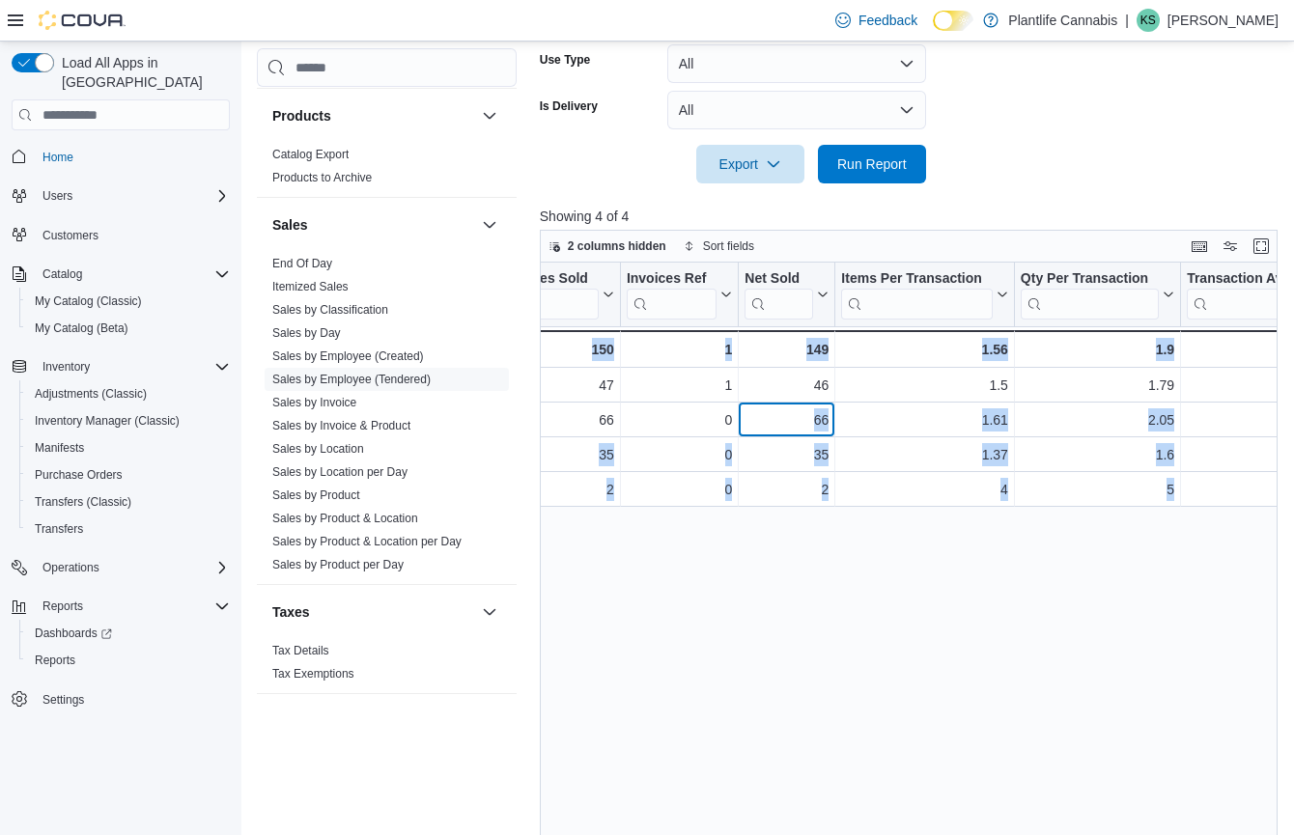
drag, startPoint x: 1083, startPoint y: 418, endPoint x: 1274, endPoint y: 417, distance: 191.2
click at [1274, 417] on div "Tendered Employee Click to view column header actions Invoices Sold Click to vi…" at bounding box center [912, 580] width 745 height 635
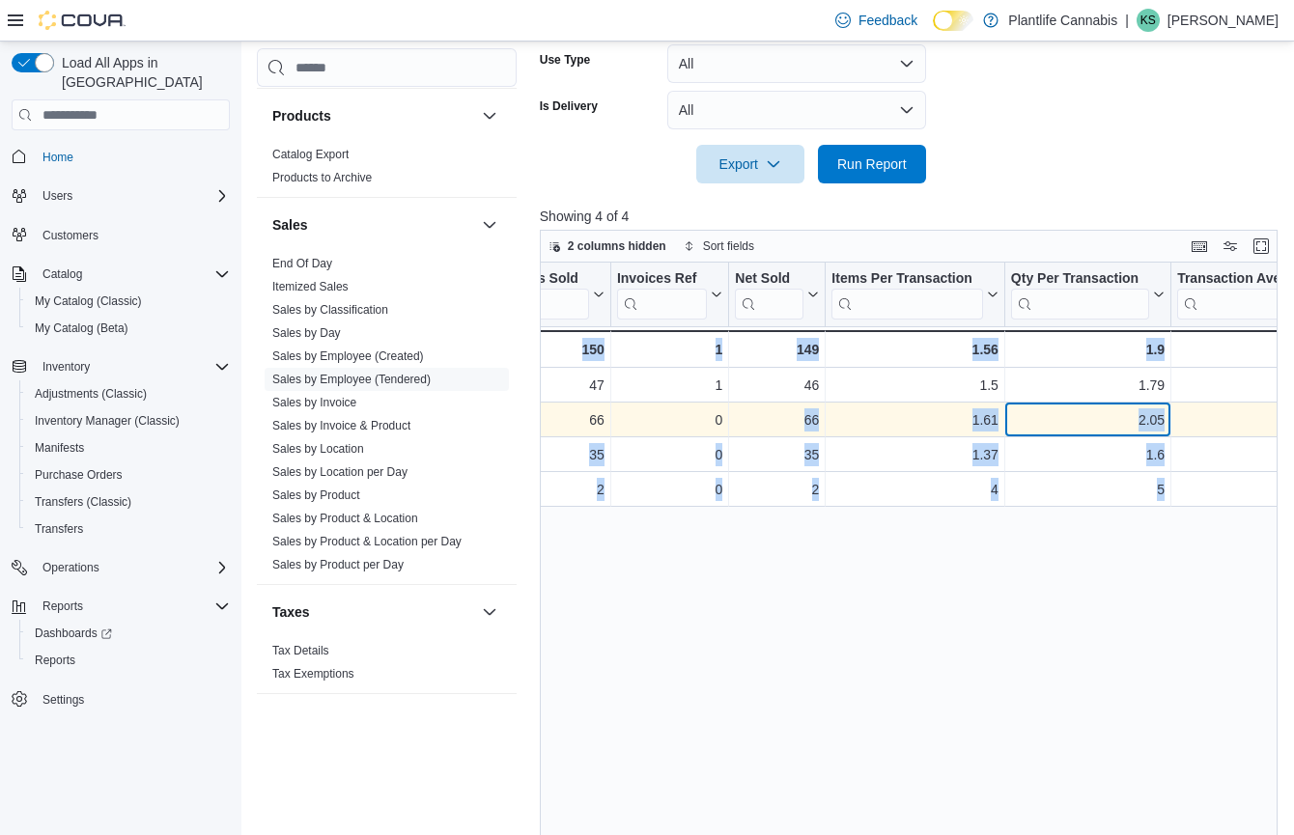
click at [1097, 417] on div "2.05" at bounding box center [1088, 419] width 154 height 23
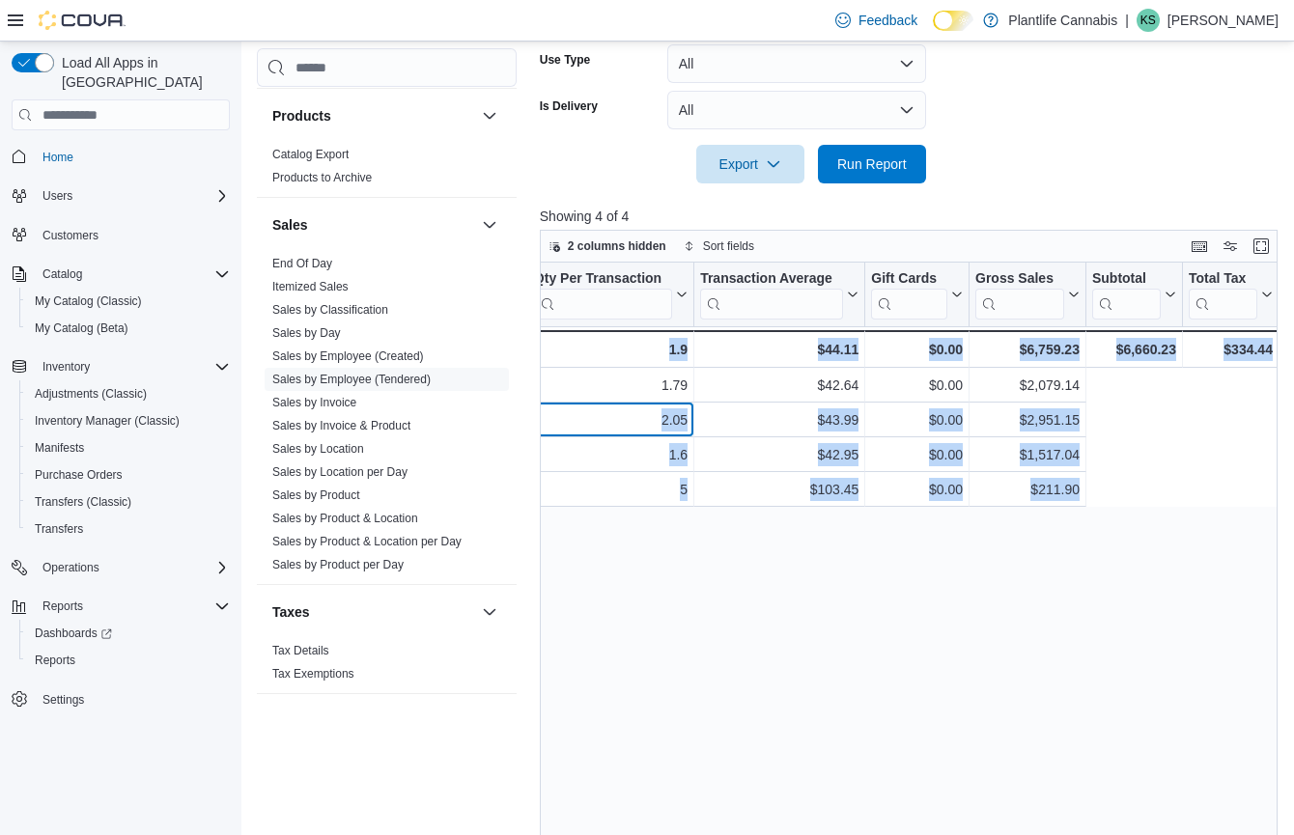
drag, startPoint x: 1097, startPoint y: 417, endPoint x: 1291, endPoint y: 418, distance: 194.1
click at [1285, 418] on div "2 columns hidden Sort fields Tendered Employee Click to view column header acti…" at bounding box center [912, 564] width 745 height 668
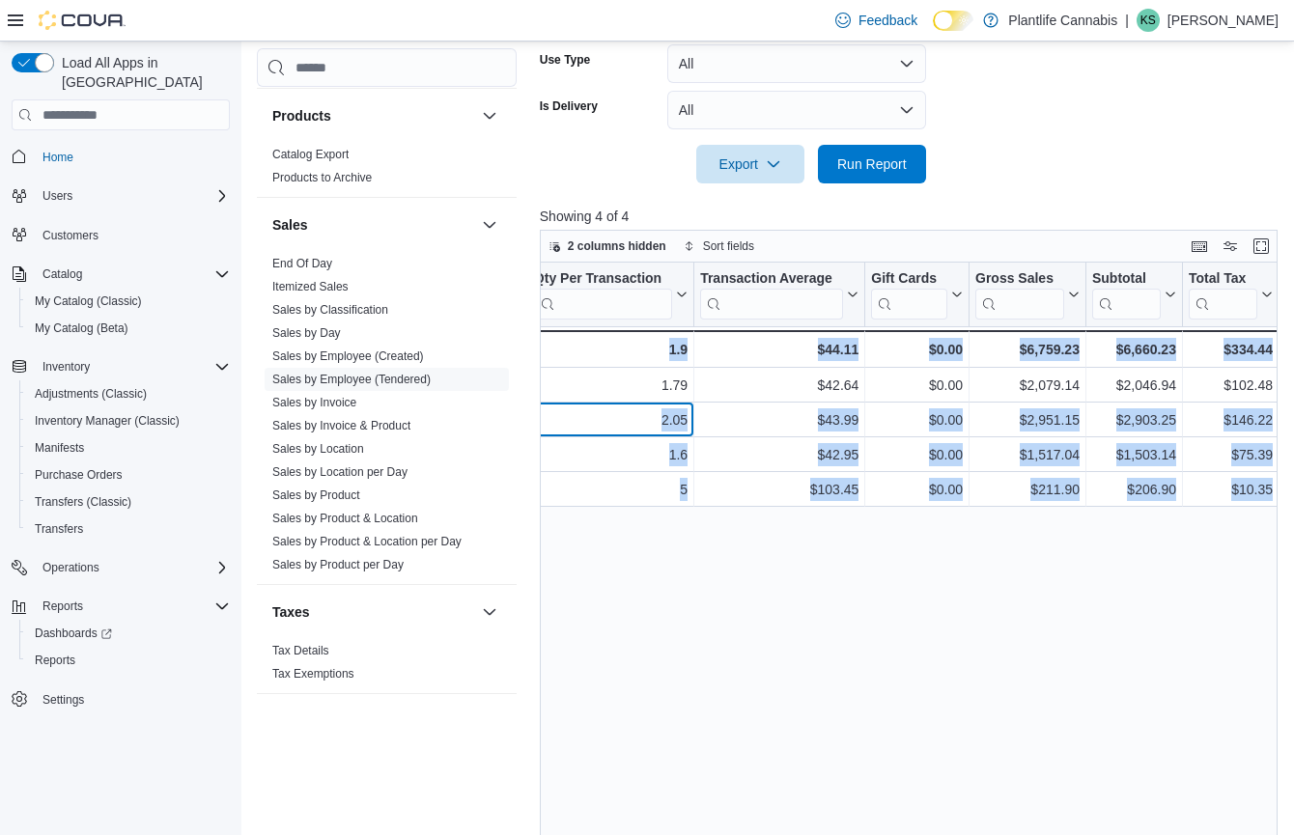
scroll to position [0, 815]
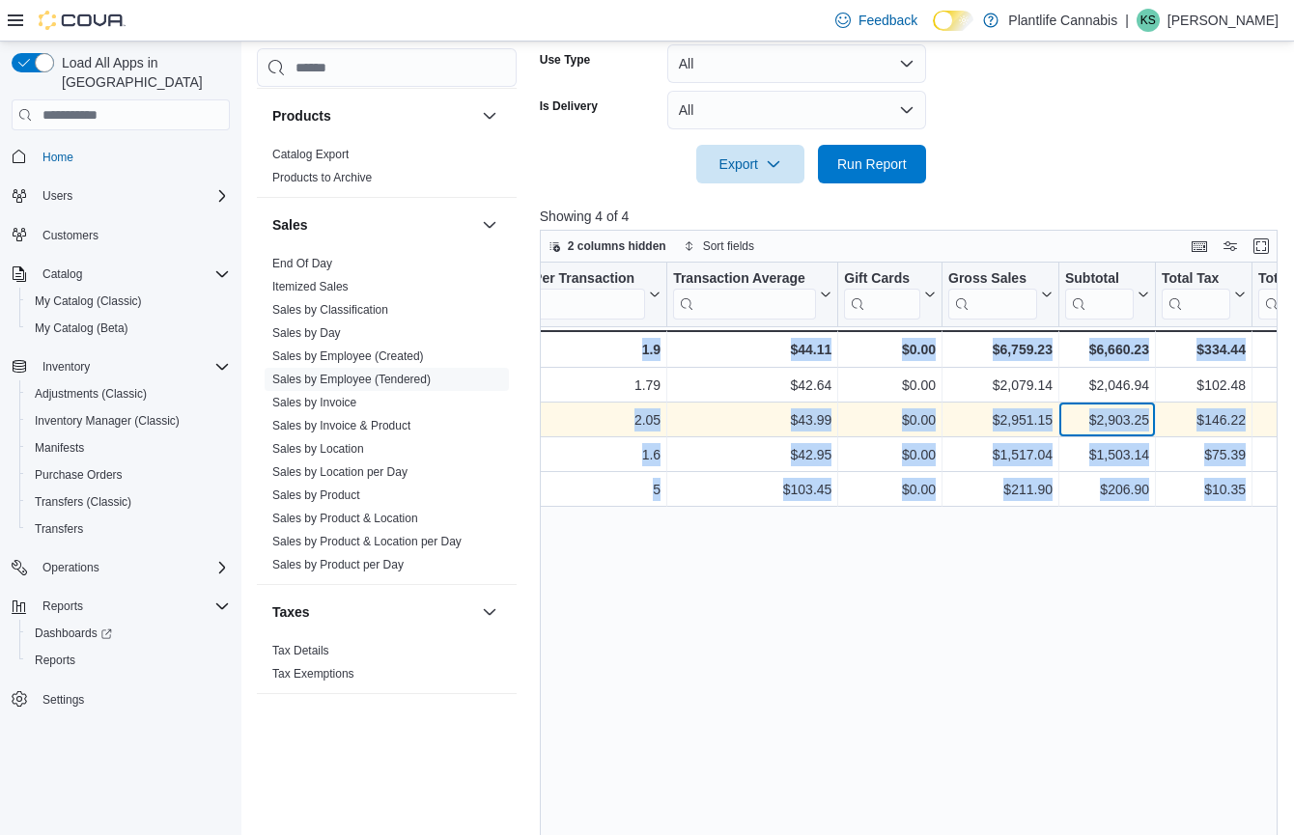
click at [1132, 419] on div "$2,903.25" at bounding box center [1107, 419] width 84 height 23
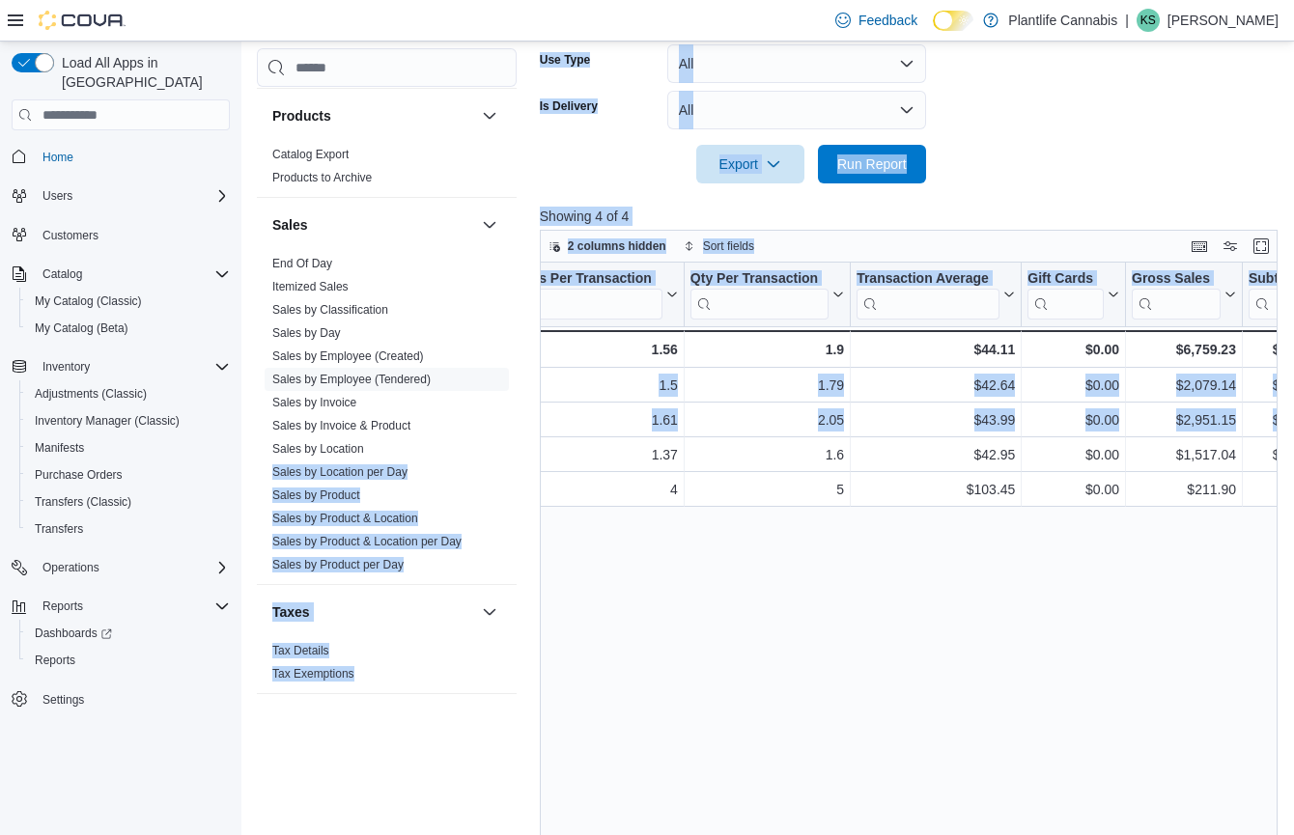
scroll to position [0, 0]
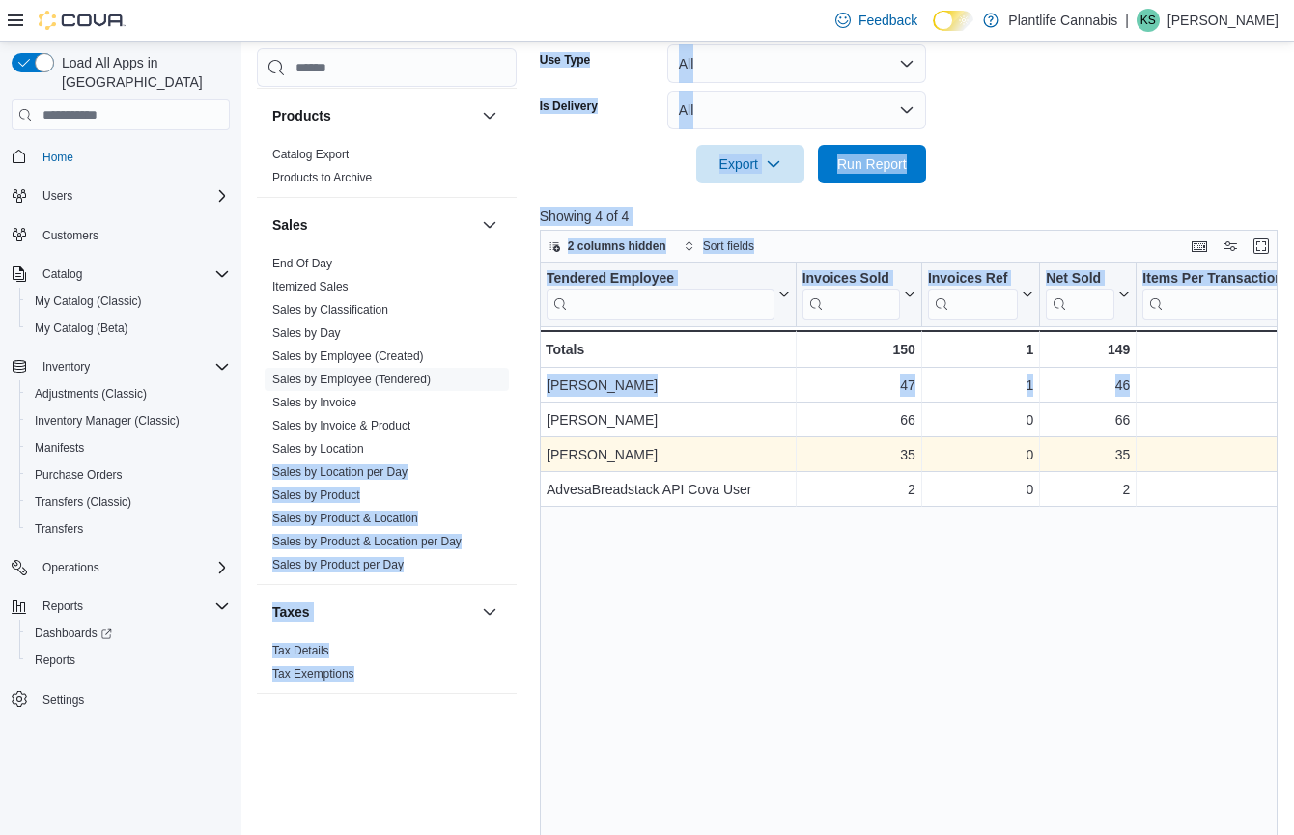
drag, startPoint x: 1081, startPoint y: 419, endPoint x: 809, endPoint y: 452, distance: 274.2
click at [836, 456] on div "35" at bounding box center [857, 454] width 113 height 23
